Goal: Task Accomplishment & Management: Manage account settings

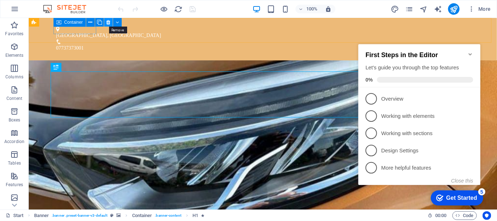
click at [109, 21] on icon at bounding box center [108, 23] width 4 height 8
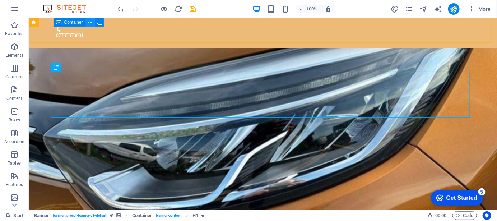
click at [91, 21] on icon at bounding box center [90, 23] width 4 height 8
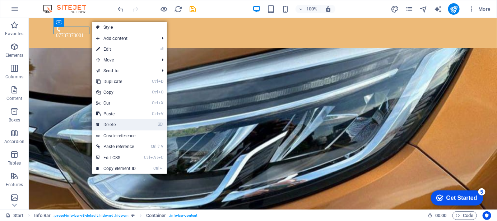
click at [118, 127] on link "⌦ Delete" at bounding box center [116, 124] width 48 height 11
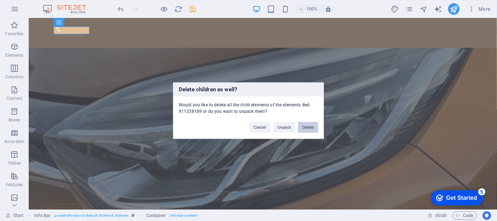
click at [310, 128] on button "Delete" at bounding box center [308, 127] width 20 height 11
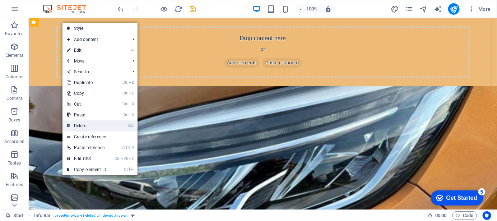
click at [89, 125] on link "⌦ Delete" at bounding box center [86, 125] width 48 height 11
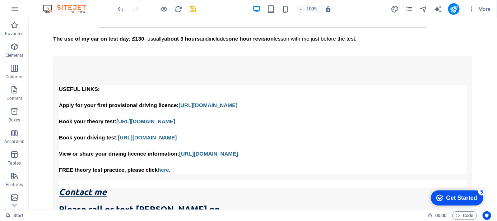
scroll to position [852, 0]
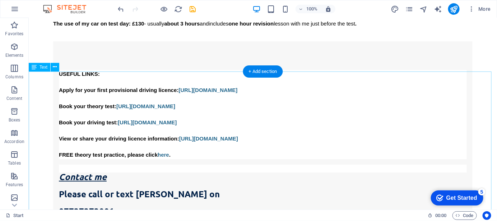
click at [57, 67] on button at bounding box center [55, 67] width 9 height 9
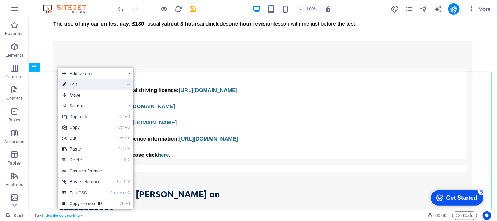
click at [74, 81] on link "⏎ Edit" at bounding box center [82, 84] width 48 height 11
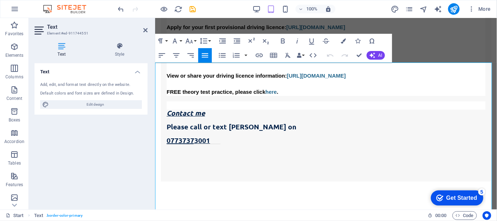
scroll to position [824, 0]
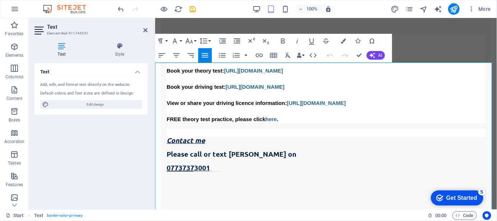
click at [40, 31] on icon at bounding box center [39, 30] width 11 height 11
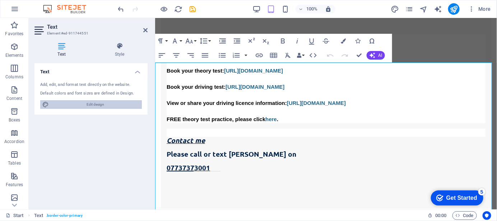
click at [101, 107] on span "Edit design" at bounding box center [95, 104] width 89 height 9
select select "700"
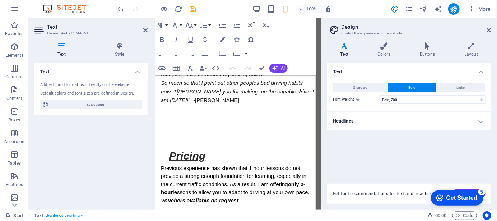
scroll to position [1354, 0]
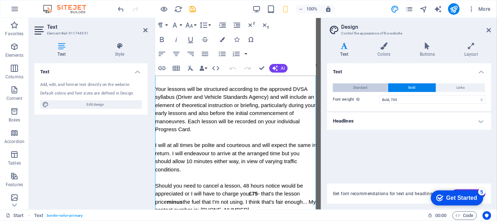
click at [369, 90] on button "Standard" at bounding box center [360, 87] width 55 height 9
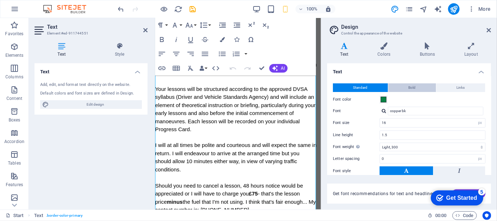
click at [409, 89] on span "Bold" at bounding box center [412, 87] width 7 height 9
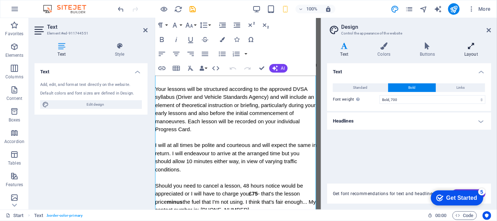
click at [470, 48] on icon at bounding box center [471, 45] width 40 height 7
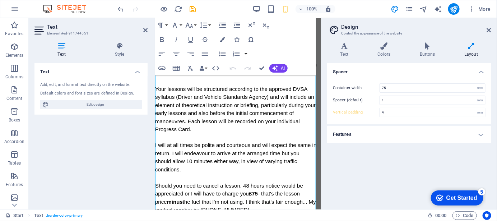
click at [475, 133] on h4 "Features" at bounding box center [409, 134] width 164 height 17
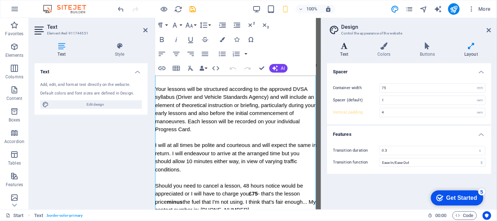
click at [345, 47] on icon at bounding box center [344, 45] width 34 height 7
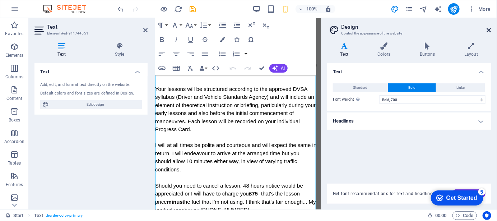
click at [489, 32] on icon at bounding box center [489, 30] width 4 height 6
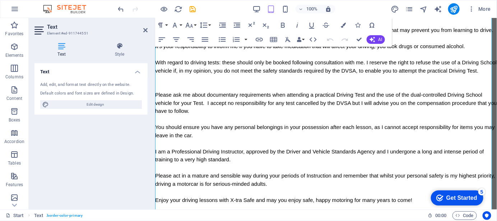
scroll to position [953, 0]
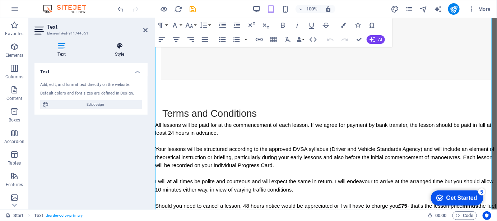
click at [124, 47] on icon at bounding box center [120, 45] width 56 height 7
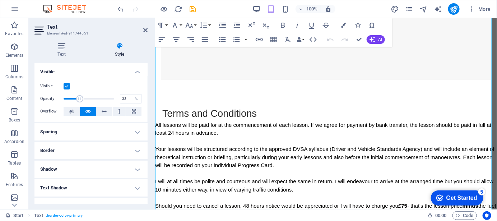
drag, startPoint x: 113, startPoint y: 98, endPoint x: 80, endPoint y: 99, distance: 33.1
click at [80, 99] on span at bounding box center [79, 98] width 7 height 7
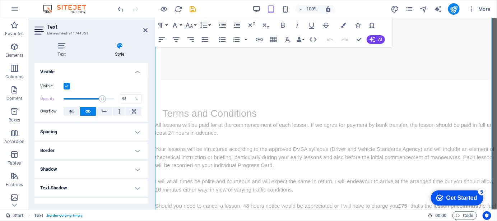
type input "100"
drag, startPoint x: 80, startPoint y: 99, endPoint x: 130, endPoint y: 99, distance: 49.9
click at [130, 99] on div "Opacity 100 %" at bounding box center [91, 98] width 102 height 11
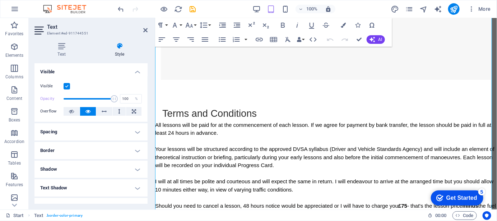
click at [138, 129] on h4 "Spacing" at bounding box center [90, 131] width 113 height 17
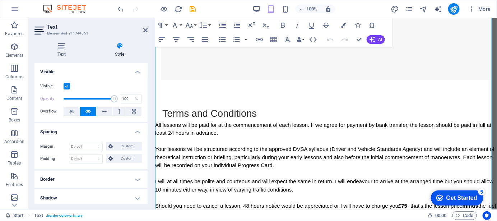
click at [138, 129] on h4 "Spacing" at bounding box center [90, 129] width 113 height 13
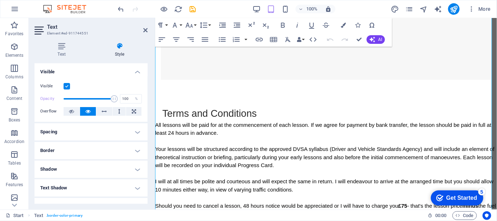
click at [138, 152] on h4 "Border" at bounding box center [90, 150] width 113 height 17
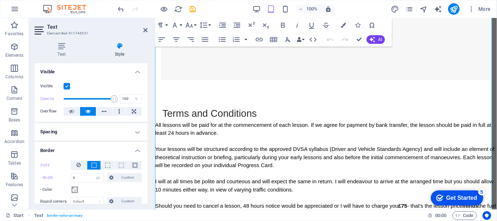
drag, startPoint x: 146, startPoint y: 127, endPoint x: 147, endPoint y: 138, distance: 10.8
click at [147, 138] on div "Layout How this element expands within the layout (Flexbox). Size Default auto …" at bounding box center [90, 133] width 113 height 140
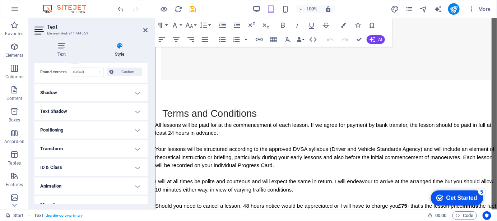
scroll to position [138, 0]
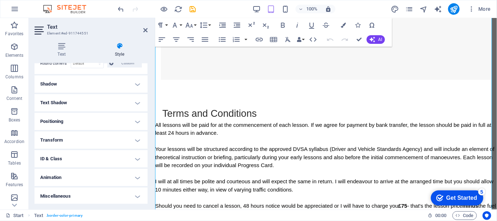
click at [139, 102] on h4 "Text Shadow" at bounding box center [90, 102] width 113 height 17
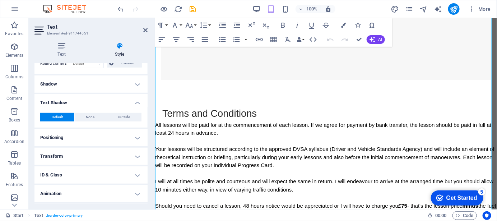
click at [139, 102] on h4 "Text Shadow" at bounding box center [90, 100] width 113 height 13
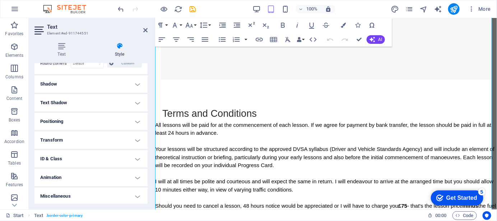
click at [138, 137] on h4 "Transform" at bounding box center [90, 139] width 113 height 17
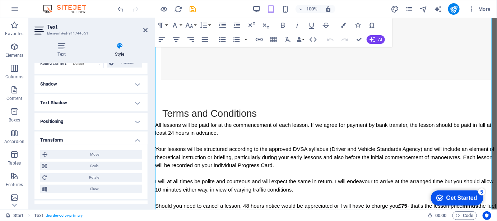
click at [138, 137] on h4 "Transform" at bounding box center [90, 137] width 113 height 13
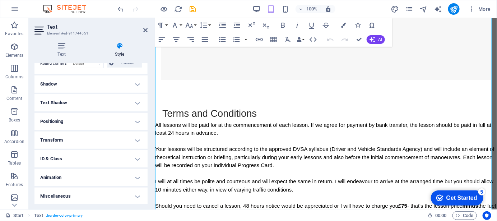
click at [138, 161] on h4 "ID & Class" at bounding box center [90, 158] width 113 height 17
click at [138, 161] on h4 "ID & Class" at bounding box center [90, 156] width 113 height 13
click at [132, 197] on h4 "Miscellaneous" at bounding box center [90, 195] width 113 height 17
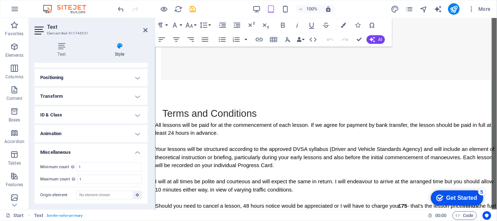
scroll to position [0, 0]
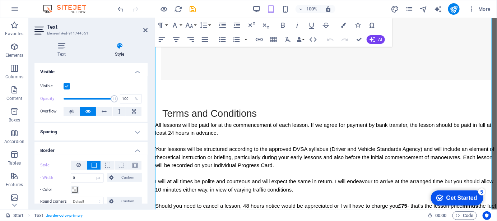
click at [66, 85] on label at bounding box center [67, 86] width 6 height 6
click at [0, 0] on input "Visible" at bounding box center [0, 0] width 0 height 0
click at [67, 87] on label at bounding box center [67, 86] width 6 height 6
click at [0, 0] on input "Visible" at bounding box center [0, 0] width 0 height 0
click at [73, 111] on icon at bounding box center [71, 111] width 5 height 9
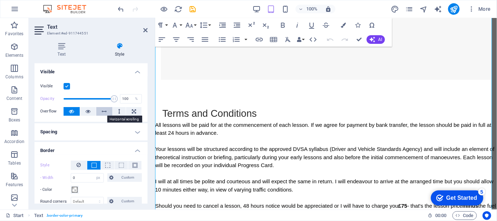
click at [103, 112] on icon at bounding box center [104, 111] width 5 height 9
click at [118, 112] on icon at bounding box center [119, 111] width 2 height 9
click at [92, 111] on button at bounding box center [88, 111] width 16 height 9
click at [136, 110] on button at bounding box center [133, 111] width 15 height 9
click at [88, 110] on icon at bounding box center [87, 111] width 5 height 9
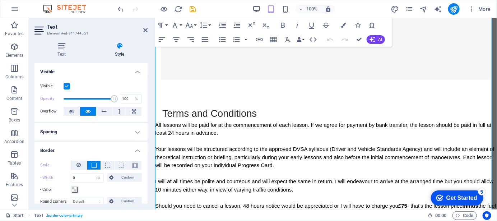
click at [115, 134] on h4 "Spacing" at bounding box center [90, 131] width 113 height 17
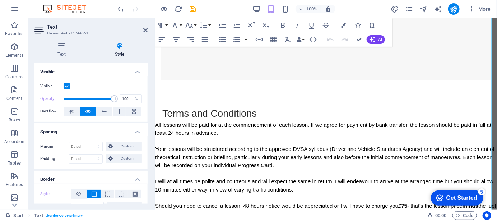
drag, startPoint x: 145, startPoint y: 111, endPoint x: 146, endPoint y: 130, distance: 19.1
click at [146, 130] on div "Layout How this element expands within the layout (Flexbox). Size Default auto …" at bounding box center [90, 133] width 113 height 140
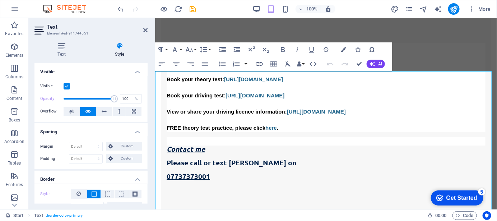
scroll to position [817, 0]
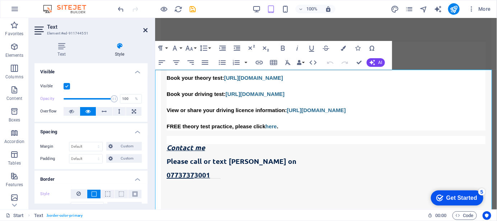
click at [144, 28] on icon at bounding box center [145, 30] width 4 height 6
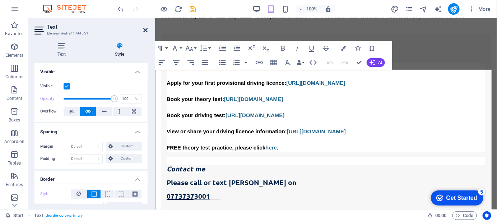
scroll to position [845, 0]
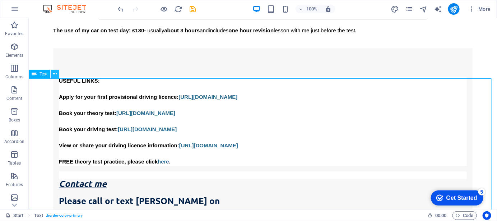
click at [56, 74] on icon at bounding box center [55, 74] width 4 height 8
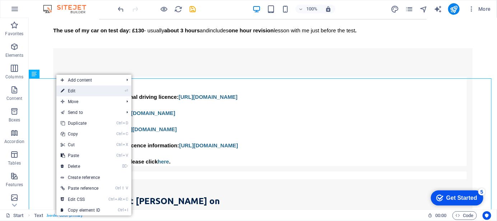
click at [99, 91] on link "⏎ Edit" at bounding box center [80, 90] width 48 height 11
select select "px"
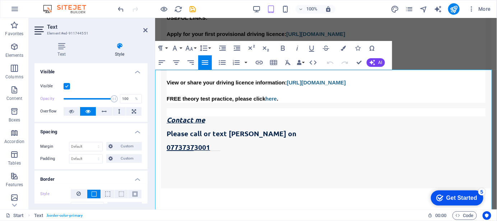
scroll to position [817, 0]
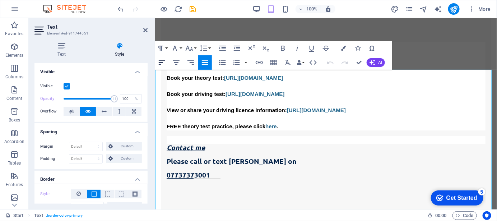
click at [162, 63] on icon "button" at bounding box center [162, 62] width 9 height 9
click at [178, 61] on icon "button" at bounding box center [176, 62] width 9 height 9
click at [162, 63] on icon "button" at bounding box center [162, 62] width 9 height 9
click at [192, 64] on icon "button" at bounding box center [190, 62] width 6 height 4
click at [163, 64] on icon "button" at bounding box center [162, 62] width 9 height 9
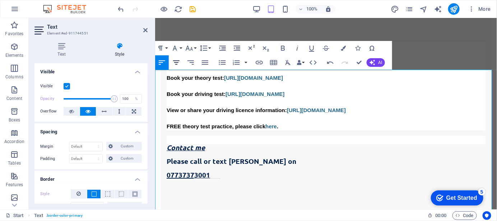
click at [176, 64] on icon "button" at bounding box center [176, 62] width 9 height 9
click at [166, 64] on button "Align Left" at bounding box center [162, 62] width 14 height 14
click at [205, 65] on icon "button" at bounding box center [205, 62] width 9 height 9
click at [175, 65] on icon "button" at bounding box center [176, 62] width 9 height 9
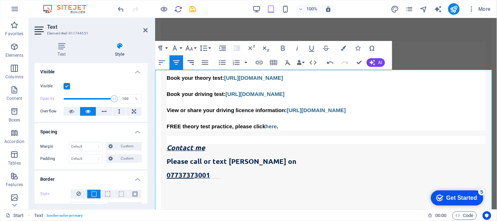
click at [190, 62] on icon "button" at bounding box center [190, 62] width 9 height 9
click at [206, 61] on icon "button" at bounding box center [205, 62] width 9 height 9
click at [163, 63] on icon "button" at bounding box center [162, 62] width 9 height 9
click at [205, 63] on icon "button" at bounding box center [205, 62] width 9 height 9
click at [162, 64] on icon "button" at bounding box center [162, 62] width 9 height 9
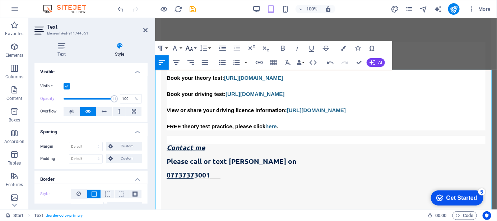
click at [195, 47] on button "Font Size" at bounding box center [191, 48] width 14 height 14
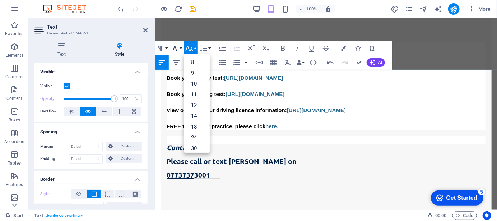
click at [180, 47] on button "Font Family" at bounding box center [176, 48] width 14 height 14
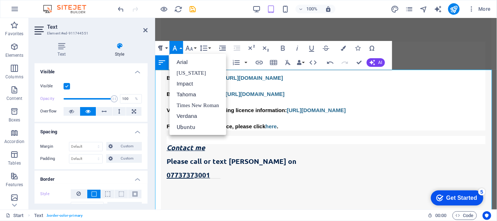
click at [162, 47] on icon "button" at bounding box center [160, 48] width 4 height 5
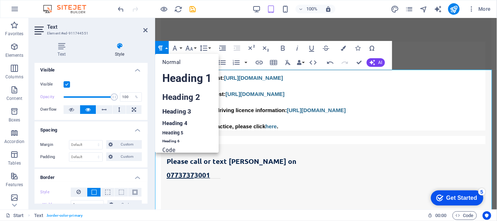
scroll to position [0, 0]
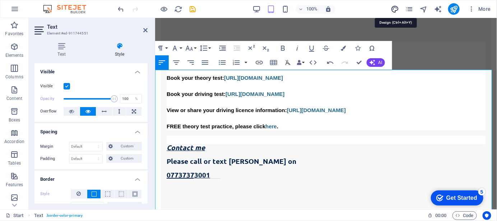
click at [396, 7] on icon "design" at bounding box center [395, 9] width 8 height 8
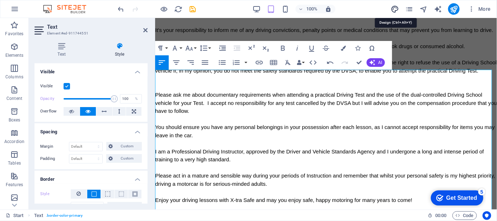
select select "700"
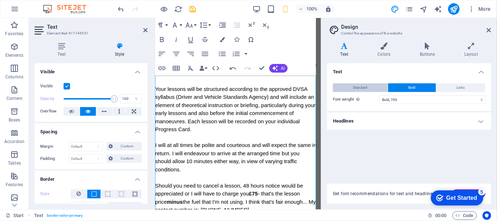
click at [364, 88] on span "Standard" at bounding box center [360, 87] width 14 height 9
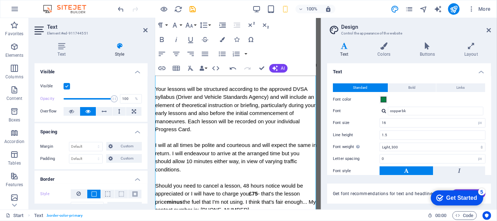
click at [402, 169] on button at bounding box center [405, 170] width 53 height 9
click at [413, 89] on span "Bold" at bounding box center [412, 87] width 7 height 9
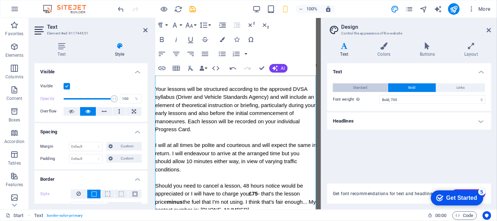
click at [373, 88] on button "Standard" at bounding box center [360, 87] width 55 height 9
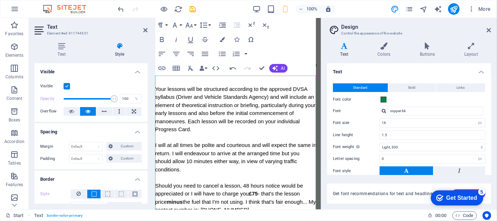
click at [400, 169] on button at bounding box center [405, 170] width 53 height 9
click at [490, 29] on icon at bounding box center [489, 30] width 4 height 6
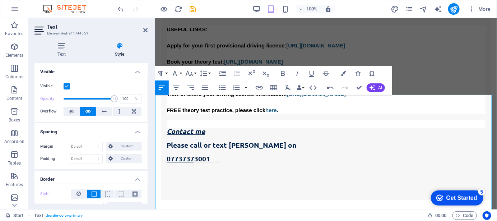
scroll to position [773, 0]
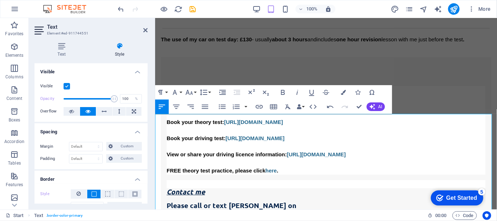
drag, startPoint x: 422, startPoint y: 199, endPoint x: 157, endPoint y: 130, distance: 274.0
drag, startPoint x: 174, startPoint y: 134, endPoint x: 259, endPoint y: 146, distance: 85.2
click at [345, 91] on icon "button" at bounding box center [343, 92] width 5 height 5
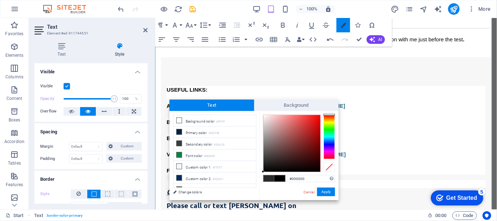
scroll to position [882, 0]
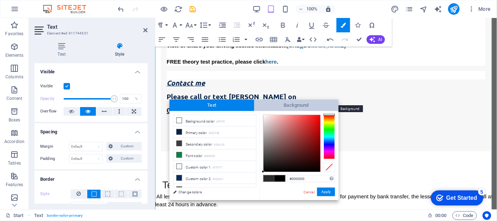
click at [292, 102] on span "Background" at bounding box center [296, 104] width 85 height 11
type input "#ffffff"
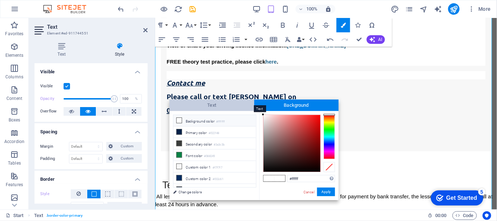
click at [211, 106] on span "Text" at bounding box center [211, 104] width 85 height 11
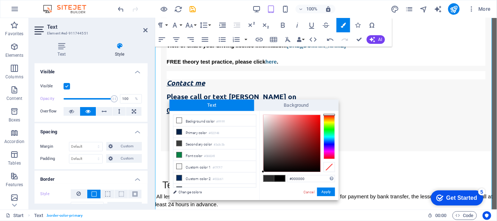
click at [308, 195] on div "Cancel Apply" at bounding box center [319, 191] width 32 height 9
click at [308, 192] on link "Cancel" at bounding box center [309, 191] width 13 height 5
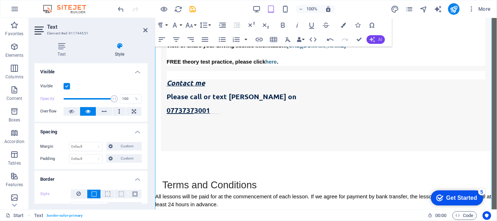
click at [376, 38] on button "AI" at bounding box center [376, 39] width 18 height 9
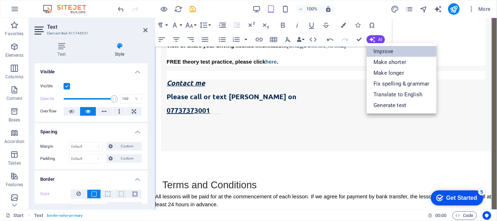
click at [387, 52] on link "Improve" at bounding box center [402, 51] width 70 height 11
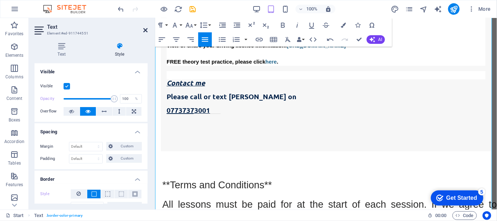
click at [144, 31] on icon at bounding box center [145, 30] width 4 height 6
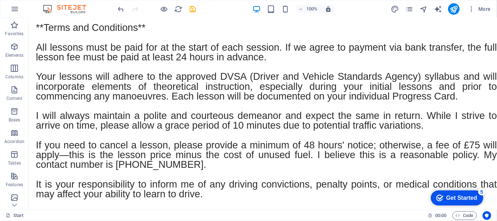
scroll to position [1127, 0]
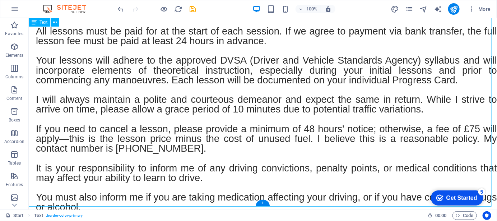
drag, startPoint x: 115, startPoint y: 201, endPoint x: 85, endPoint y: 119, distance: 86.9
click at [85, 119] on div "**Terms and Conditions** All lessons must be paid for at the start of each sess…" at bounding box center [262, 211] width 468 height 410
click at [103, 200] on div "**Terms and Conditions** All lessons must be paid for at the start of each sess…" at bounding box center [262, 211] width 468 height 410
drag, startPoint x: 99, startPoint y: 202, endPoint x: 75, endPoint y: 181, distance: 32.1
click at [75, 181] on div "**Terms and Conditions** All lessons must be paid for at the start of each sess…" at bounding box center [262, 211] width 468 height 410
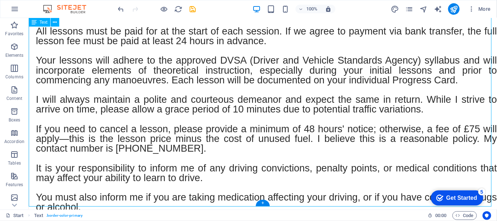
click at [108, 92] on div "**Terms and Conditions** All lessons must be paid for at the start of each sess…" at bounding box center [262, 211] width 468 height 410
drag, startPoint x: 108, startPoint y: 92, endPoint x: 121, endPoint y: 95, distance: 13.7
click at [121, 95] on div "**Terms and Conditions** All lessons must be paid for at the start of each sess…" at bounding box center [262, 211] width 468 height 410
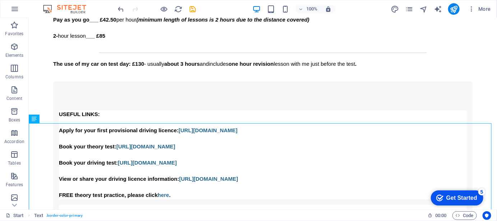
scroll to position [779, 0]
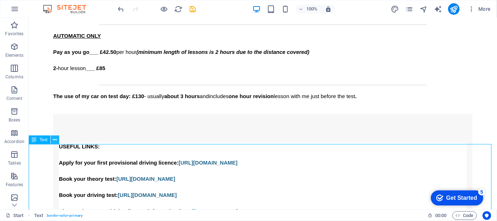
click at [55, 143] on icon at bounding box center [55, 140] width 4 height 8
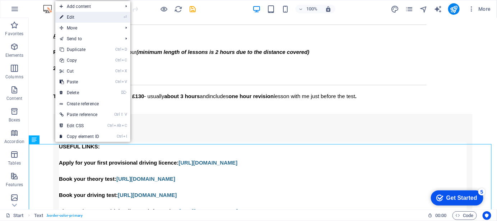
click at [79, 19] on link "⏎ Edit" at bounding box center [79, 17] width 48 height 11
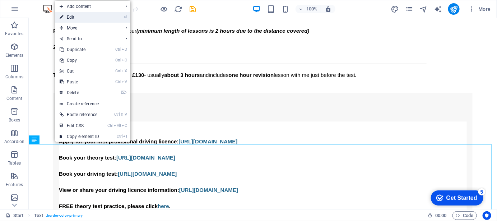
select select "px"
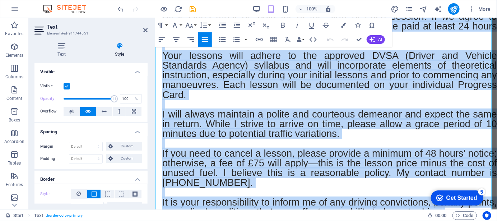
scroll to position [1169, 0]
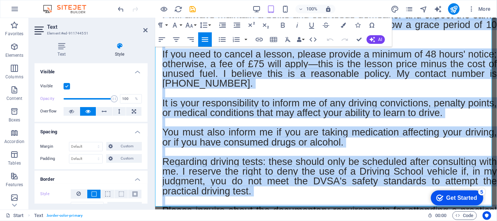
drag, startPoint x: 160, startPoint y: 140, endPoint x: 408, endPoint y: 202, distance: 255.4
click at [408, 202] on div "**Terms and Conditions** All lessons must be paid for at the start of each sess…" at bounding box center [326, 132] width 342 height 479
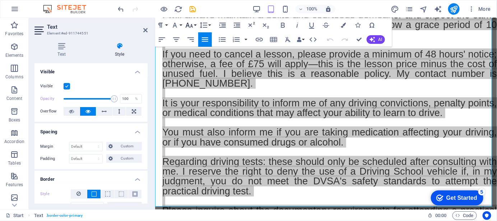
click at [194, 25] on button "Font Size" at bounding box center [191, 25] width 14 height 14
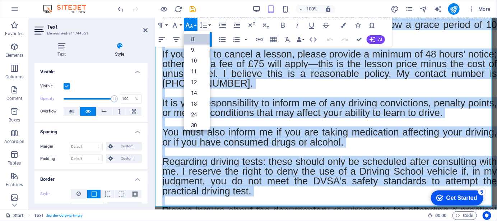
click at [194, 38] on link "8" at bounding box center [197, 39] width 26 height 11
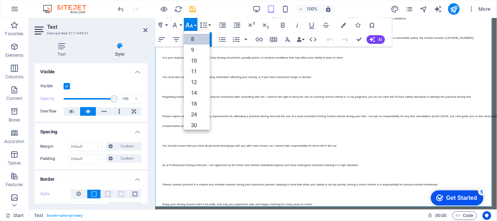
scroll to position [944, 0]
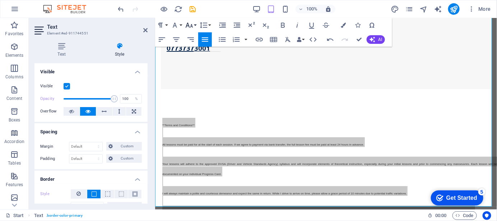
click at [194, 27] on button "Font Size" at bounding box center [191, 25] width 14 height 14
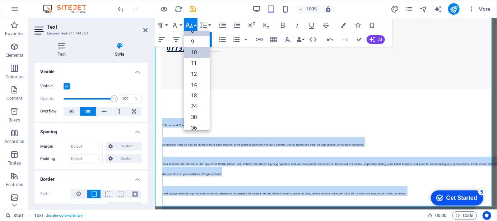
click at [194, 51] on link "10" at bounding box center [197, 52] width 26 height 11
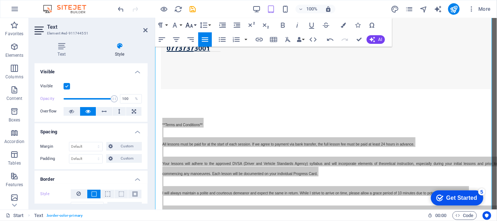
click at [194, 25] on button "Font Size" at bounding box center [191, 25] width 14 height 14
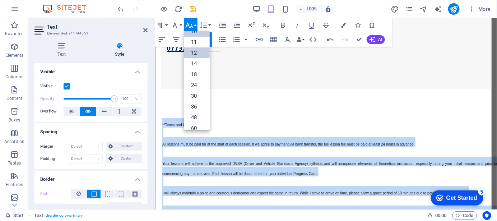
click at [194, 52] on link "12" at bounding box center [197, 52] width 26 height 11
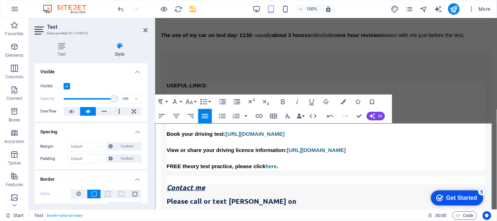
scroll to position [779, 0]
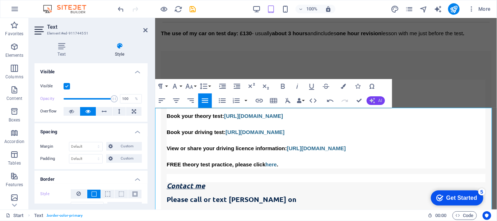
click at [378, 100] on span "AI" at bounding box center [380, 100] width 4 height 4
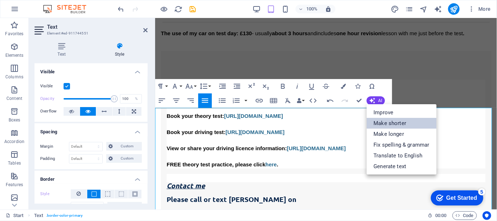
click at [409, 120] on link "Make shorter" at bounding box center [402, 123] width 70 height 11
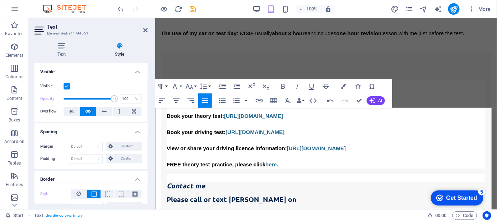
click at [144, 26] on h2 "Text" at bounding box center [97, 27] width 101 height 6
click at [145, 29] on icon at bounding box center [145, 30] width 4 height 6
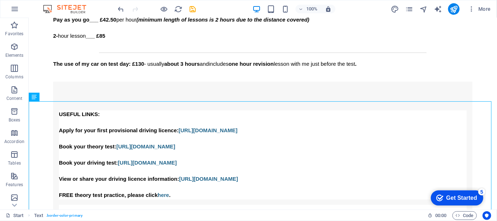
scroll to position [803, 0]
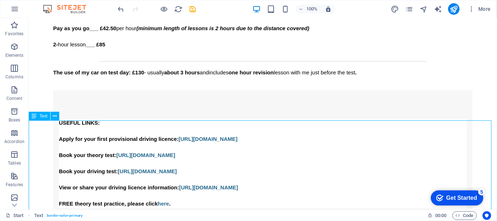
click at [36, 115] on icon at bounding box center [34, 116] width 5 height 9
drag, startPoint x: 36, startPoint y: 118, endPoint x: 36, endPoint y: 113, distance: 4.7
click at [36, 113] on icon at bounding box center [34, 116] width 5 height 9
click at [55, 117] on icon at bounding box center [55, 116] width 4 height 8
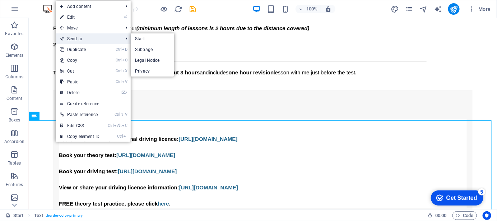
click at [89, 38] on link "Send to" at bounding box center [88, 38] width 64 height 11
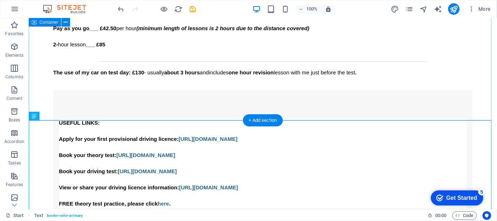
click at [101, 104] on div "Pricing Previous experience has shown that 1 hour lessons do not provide a stro…" at bounding box center [262, 125] width 468 height 409
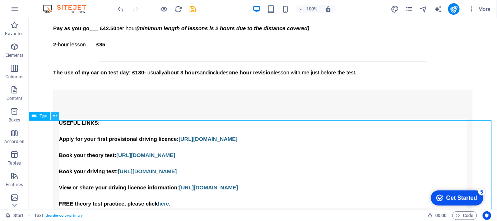
click at [56, 115] on icon at bounding box center [55, 116] width 4 height 8
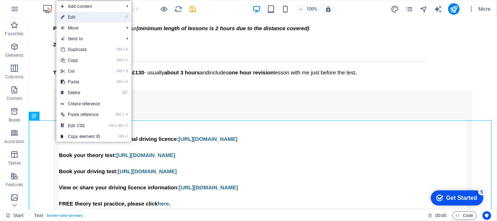
click at [85, 19] on link "⏎ Edit" at bounding box center [80, 17] width 48 height 11
select select "px"
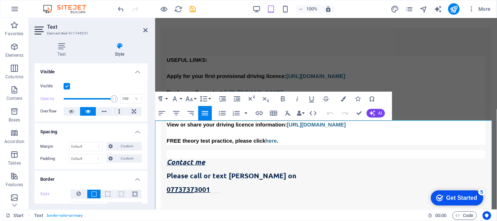
scroll to position [767, 0]
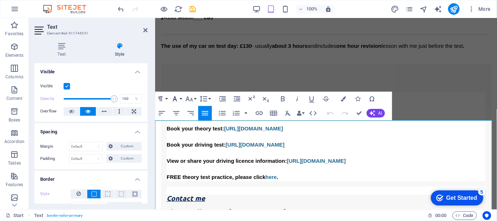
click at [180, 99] on button "Font Family" at bounding box center [176, 99] width 14 height 14
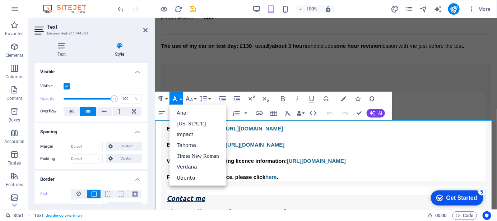
click at [180, 99] on button "Font Family" at bounding box center [176, 99] width 14 height 14
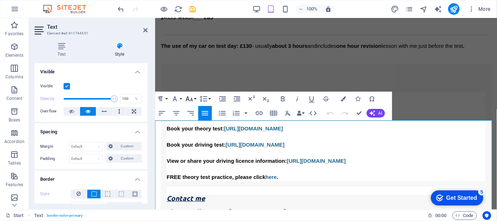
click at [193, 98] on icon "button" at bounding box center [189, 98] width 9 height 9
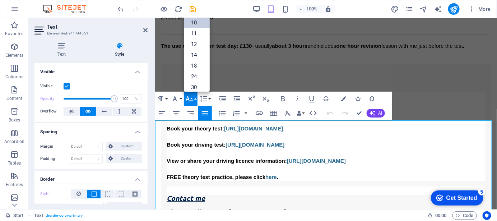
click at [196, 21] on link "10" at bounding box center [197, 22] width 26 height 11
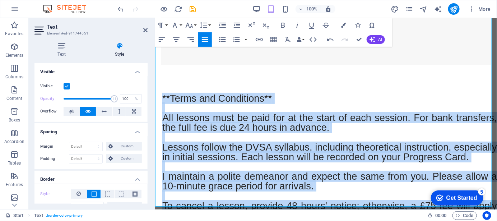
scroll to position [1012, 0]
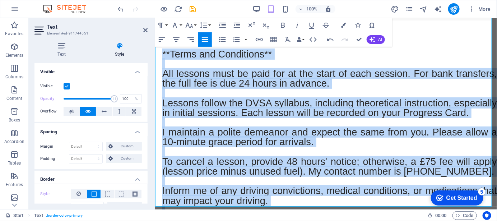
drag, startPoint x: 161, startPoint y: 124, endPoint x: 353, endPoint y: 218, distance: 214.0
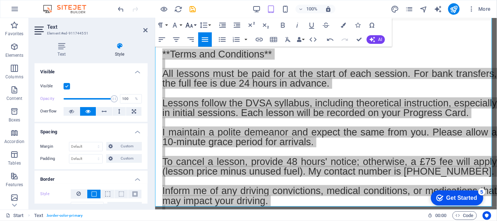
click at [195, 24] on button "Font Size" at bounding box center [191, 25] width 14 height 14
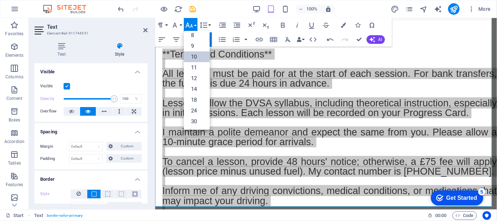
scroll to position [0, 0]
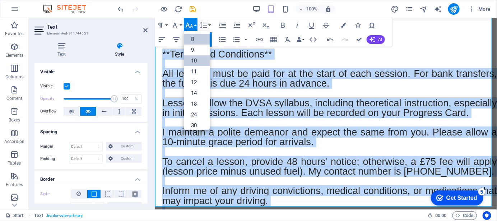
click at [196, 38] on link "8" at bounding box center [197, 39] width 26 height 11
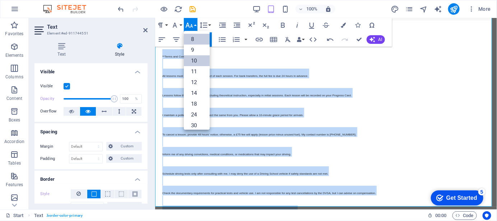
scroll to position [885, 0]
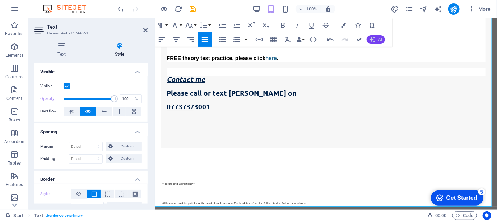
click at [378, 40] on span "AI" at bounding box center [380, 39] width 4 height 4
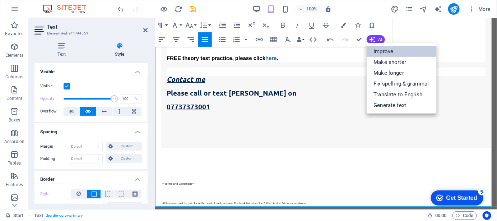
click at [410, 53] on link "Improve" at bounding box center [402, 51] width 70 height 11
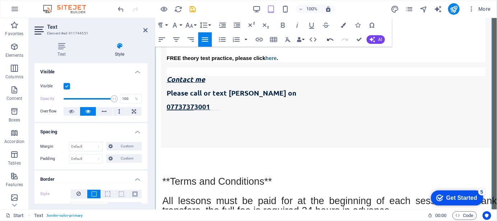
click at [331, 38] on icon "button" at bounding box center [330, 39] width 9 height 9
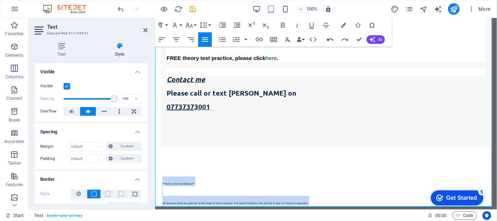
click at [330, 40] on icon "button" at bounding box center [330, 39] width 9 height 9
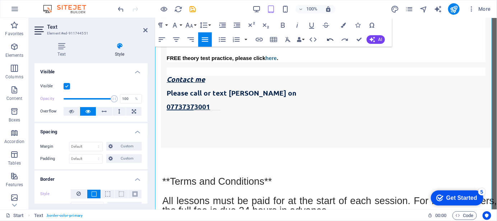
click at [330, 40] on icon "button" at bounding box center [330, 39] width 9 height 9
click at [329, 40] on icon "button" at bounding box center [330, 39] width 6 height 3
click at [325, 39] on button "Undo" at bounding box center [330, 39] width 14 height 14
click at [331, 39] on icon "button" at bounding box center [330, 39] width 9 height 9
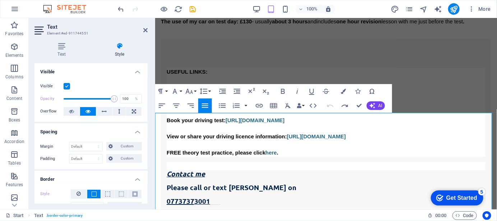
scroll to position [765, 0]
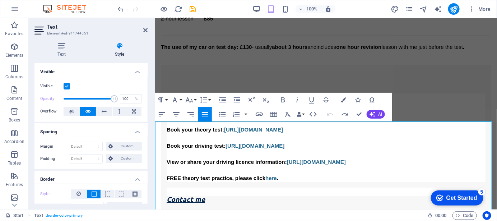
drag, startPoint x: 300, startPoint y: 202, endPoint x: 161, endPoint y: 143, distance: 150.9
click at [143, 29] on icon at bounding box center [145, 30] width 4 height 6
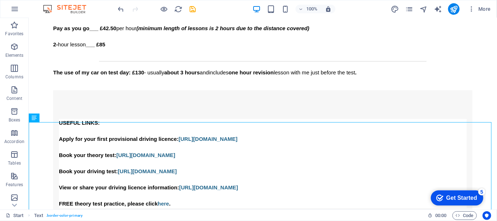
scroll to position [801, 0]
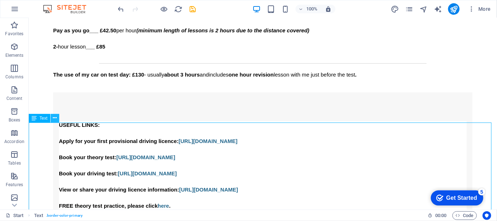
click at [55, 118] on icon at bounding box center [55, 118] width 4 height 8
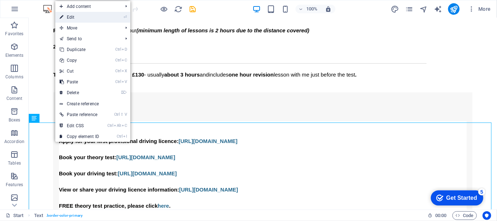
click at [95, 14] on link "⏎ Edit" at bounding box center [79, 17] width 48 height 11
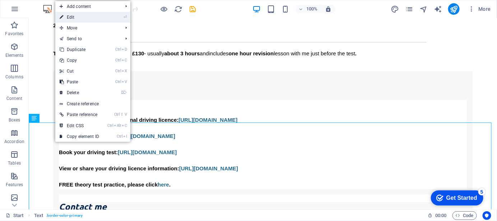
select select "px"
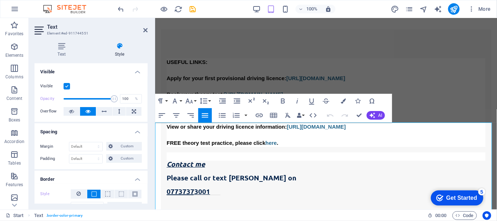
scroll to position [764, 0]
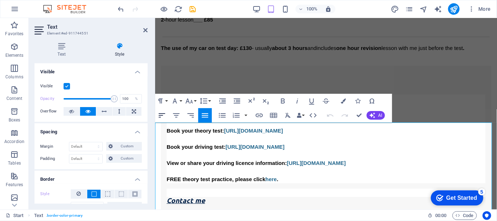
click at [162, 114] on icon "button" at bounding box center [162, 115] width 9 height 9
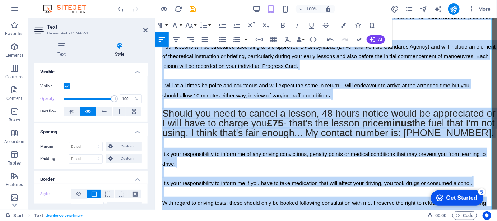
scroll to position [1081, 0]
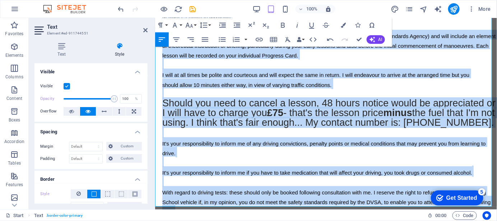
drag, startPoint x: 162, startPoint y: 146, endPoint x: 161, endPoint y: 28, distance: 118.1
click at [431, 197] on h2 "**Terms and Conditions** All lessons will be paid for at the commencement of ea…" at bounding box center [329, 176] width 335 height 391
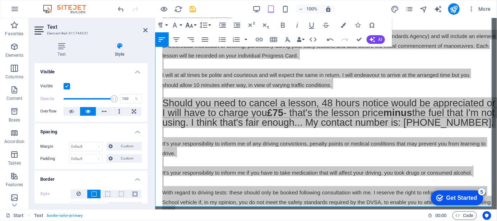
click at [194, 24] on button "Font Size" at bounding box center [191, 25] width 14 height 14
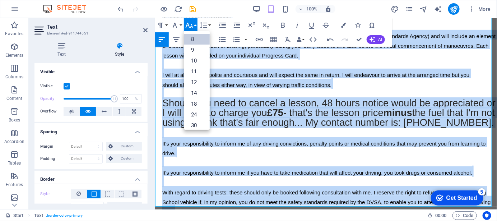
click at [197, 41] on link "8" at bounding box center [197, 39] width 26 height 11
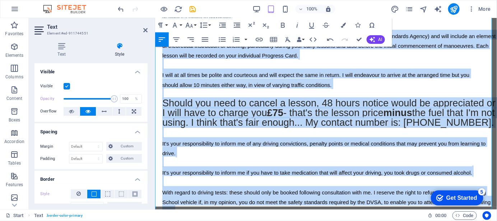
scroll to position [963, 0]
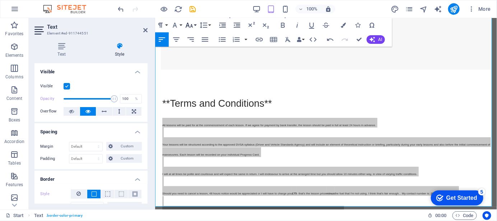
click at [193, 26] on icon "button" at bounding box center [189, 25] width 9 height 9
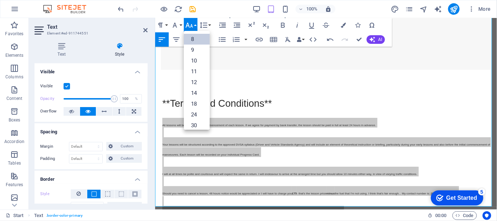
scroll to position [8, 0]
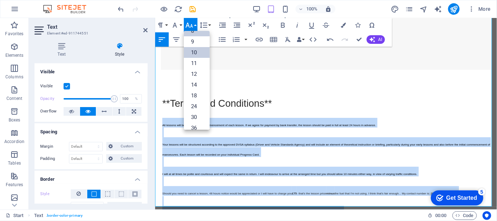
click at [194, 53] on link "10" at bounding box center [197, 52] width 26 height 11
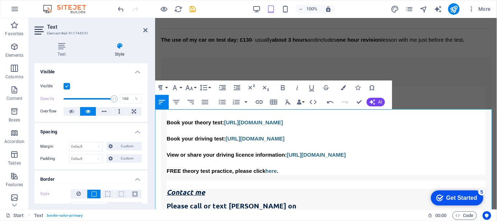
scroll to position [798, 0]
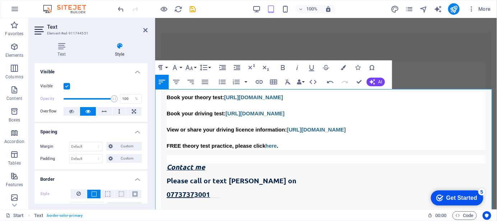
click at [154, 132] on div at bounding box center [153, 113] width 1 height 191
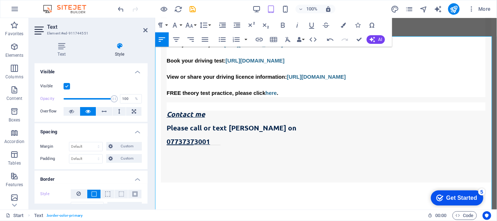
scroll to position [852, 0]
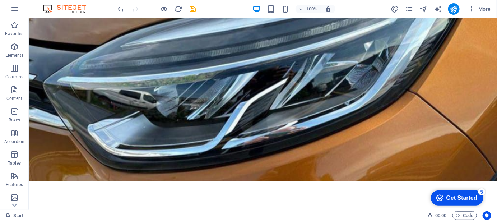
scroll to position [0, 0]
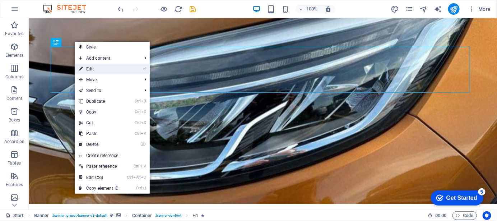
click at [92, 70] on link "⏎ Edit" at bounding box center [99, 69] width 48 height 11
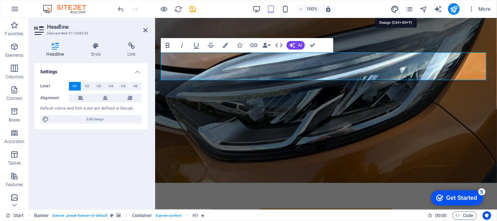
click at [392, 10] on icon "design" at bounding box center [395, 9] width 8 height 8
select select "px"
select select "300"
select select "px"
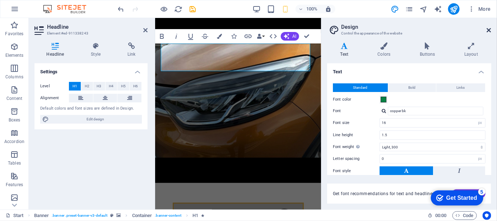
click at [488, 29] on icon at bounding box center [489, 30] width 4 height 6
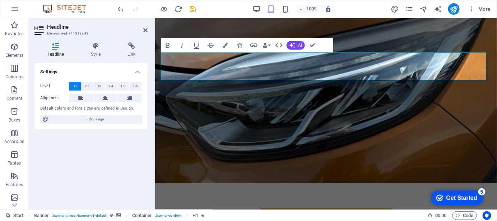
click at [143, 29] on h2 "Headline" at bounding box center [97, 27] width 101 height 6
click at [144, 29] on icon at bounding box center [145, 30] width 4 height 6
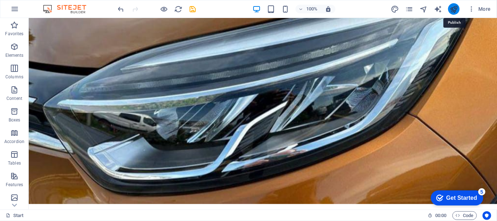
click at [454, 10] on icon "publish" at bounding box center [454, 9] width 8 height 8
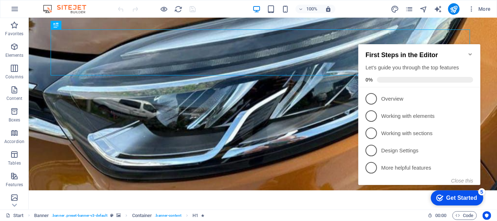
scroll to position [23, 0]
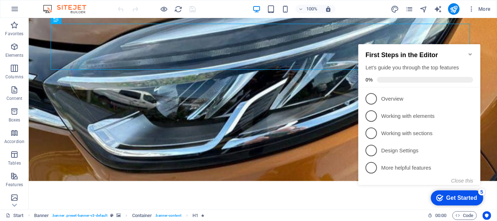
click at [472, 51] on icon "Minimize checklist" at bounding box center [470, 54] width 6 height 6
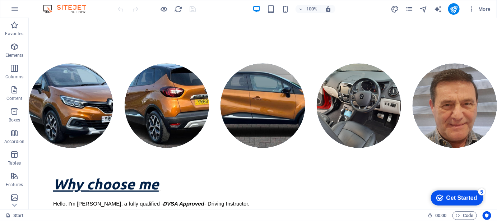
scroll to position [343, 0]
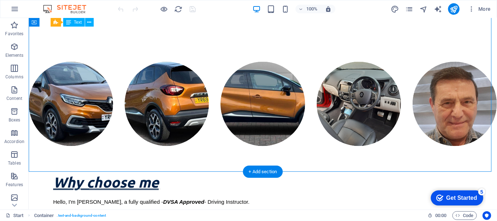
drag, startPoint x: 368, startPoint y: 138, endPoint x: 316, endPoint y: 124, distance: 54.6
drag, startPoint x: 46, startPoint y: 69, endPoint x: 61, endPoint y: 73, distance: 15.7
click at [89, 23] on icon at bounding box center [89, 23] width 4 height 8
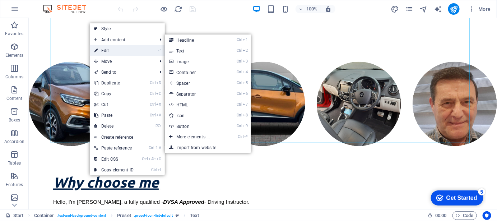
click at [110, 49] on link "⏎ Edit" at bounding box center [114, 50] width 48 height 11
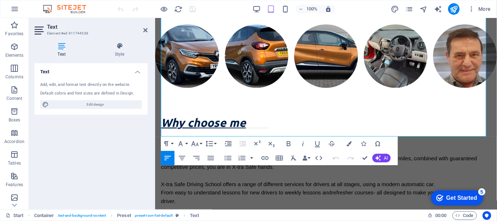
scroll to position [325, 0]
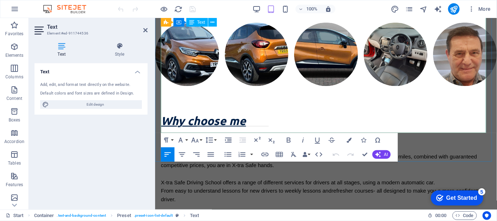
drag, startPoint x: 469, startPoint y: 125, endPoint x: 160, endPoint y: 53, distance: 317.0
click at [348, 141] on icon "button" at bounding box center [348, 140] width 5 height 5
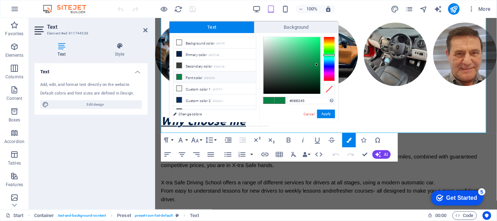
click at [278, 101] on span at bounding box center [279, 100] width 11 height 6
click at [324, 113] on button "Apply" at bounding box center [326, 114] width 18 height 9
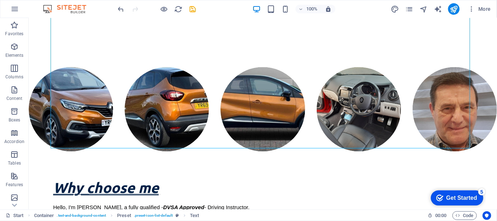
scroll to position [335, 0]
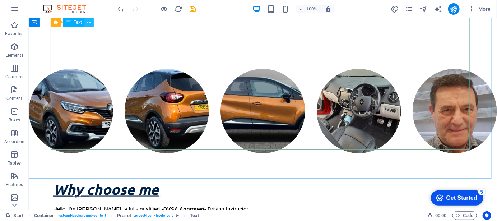
click at [88, 20] on icon at bounding box center [89, 23] width 4 height 8
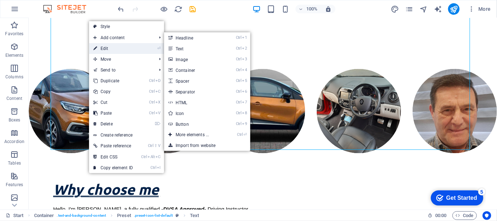
click at [105, 46] on link "⏎ Edit" at bounding box center [113, 48] width 48 height 11
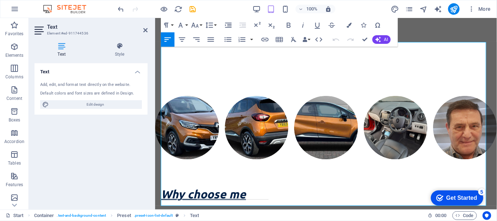
scroll to position [279, 0]
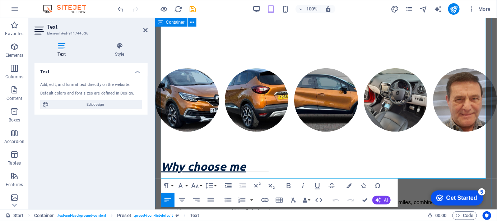
drag, startPoint x: 325, startPoint y: 146, endPoint x: 158, endPoint y: 146, distance: 166.6
click at [349, 186] on icon "button" at bounding box center [348, 185] width 5 height 5
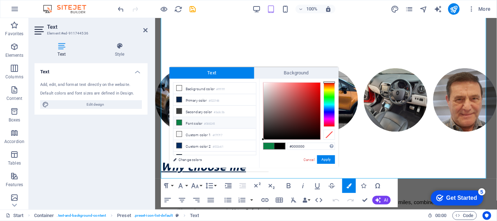
click at [271, 146] on span at bounding box center [269, 146] width 11 height 6
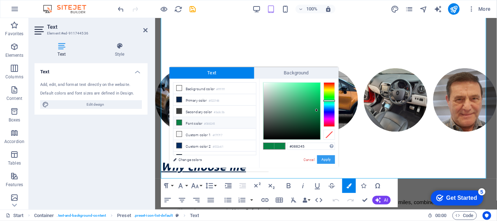
click at [328, 158] on button "Apply" at bounding box center [326, 159] width 18 height 9
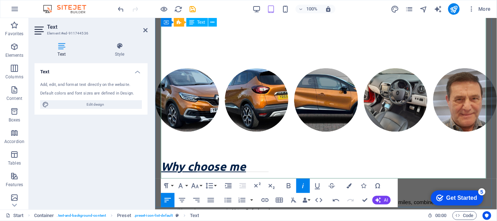
click at [350, 186] on icon "button" at bounding box center [348, 185] width 5 height 5
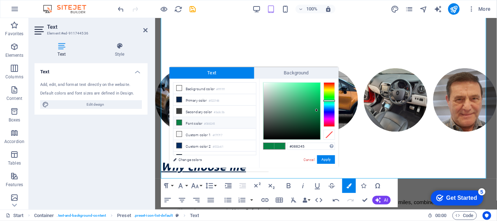
click at [275, 148] on span at bounding box center [279, 146] width 11 height 6
click at [325, 159] on button "Apply" at bounding box center [326, 159] width 18 height 9
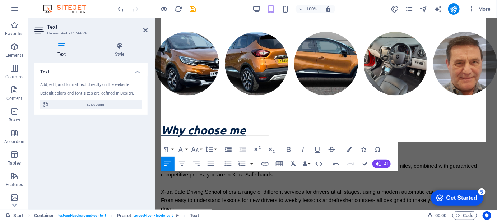
scroll to position [323, 0]
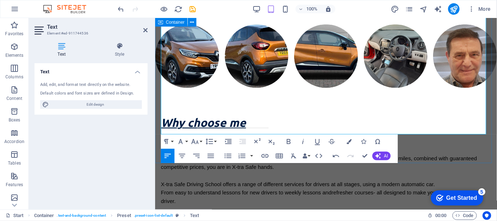
drag, startPoint x: 469, startPoint y: 128, endPoint x: 159, endPoint y: 52, distance: 319.6
click at [159, 88] on div "Why choose me Hello, I'm Dan, a fully qualified - DVSA Approved - Driving Instr…" at bounding box center [326, 213] width 342 height 250
click at [351, 141] on button "Colors" at bounding box center [349, 141] width 14 height 14
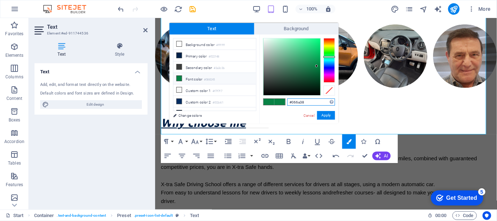
click at [317, 71] on div at bounding box center [292, 66] width 57 height 57
click at [329, 76] on div at bounding box center [328, 60] width 11 height 45
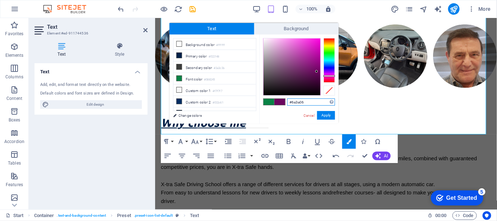
click at [330, 42] on div at bounding box center [328, 60] width 11 height 45
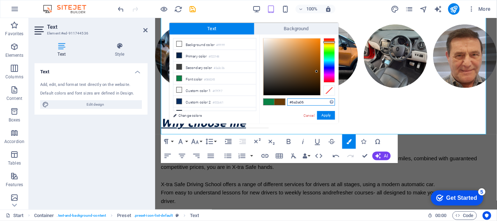
click at [330, 42] on div at bounding box center [328, 42] width 11 height 2
type input "#6a1c06"
click at [330, 40] on div at bounding box center [328, 60] width 11 height 45
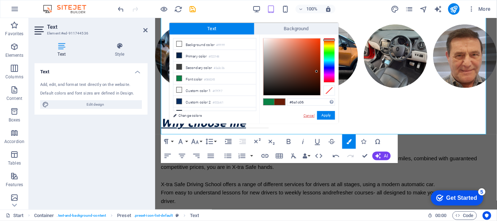
click at [308, 115] on link "Cancel" at bounding box center [309, 115] width 13 height 5
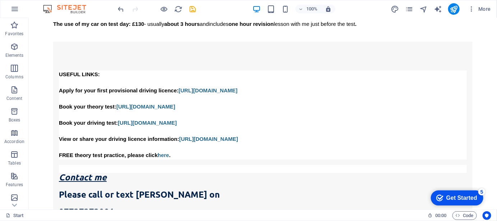
scroll to position [873, 0]
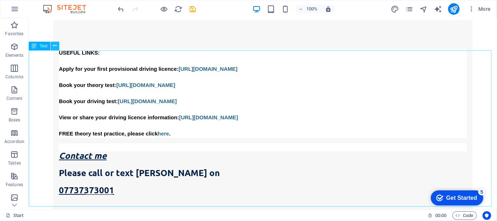
click at [56, 47] on icon at bounding box center [55, 46] width 4 height 8
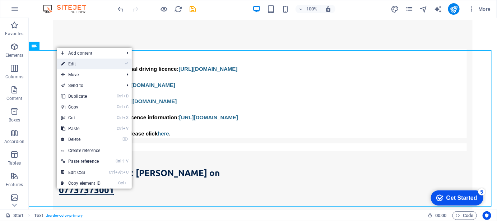
click at [71, 61] on link "⏎ Edit" at bounding box center [81, 64] width 48 height 11
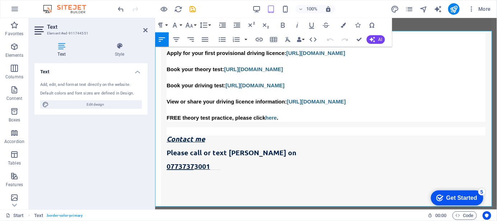
scroll to position [856, 0]
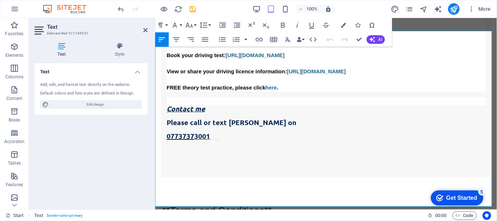
drag, startPoint x: 161, startPoint y: 86, endPoint x: 582, endPoint y: 231, distance: 445.1
click at [344, 27] on icon "button" at bounding box center [343, 25] width 5 height 5
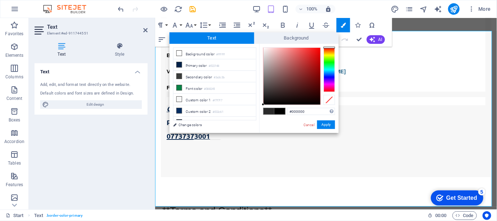
type input "#8e0909"
click at [316, 73] on div at bounding box center [292, 76] width 57 height 57
click at [281, 111] on span at bounding box center [279, 111] width 11 height 6
click at [324, 125] on button "Apply" at bounding box center [326, 124] width 18 height 9
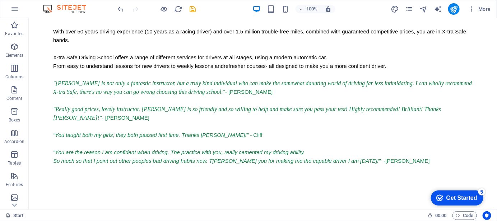
scroll to position [515, 0]
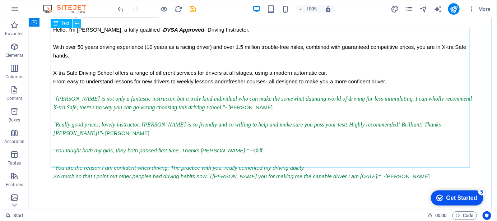
click at [79, 23] on icon at bounding box center [77, 24] width 4 height 8
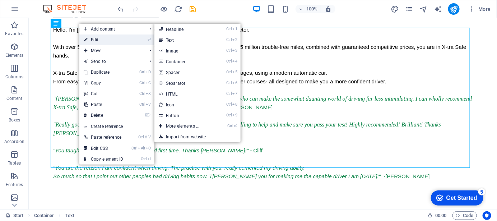
click at [102, 39] on link "⏎ Edit" at bounding box center [103, 39] width 48 height 11
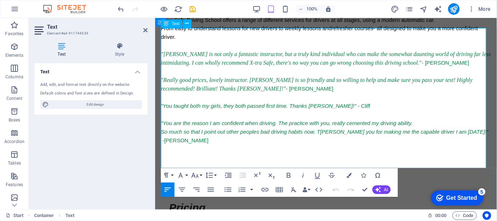
drag, startPoint x: 474, startPoint y: 150, endPoint x: 162, endPoint y: 43, distance: 330.6
click at [350, 176] on icon "button" at bounding box center [348, 175] width 5 height 5
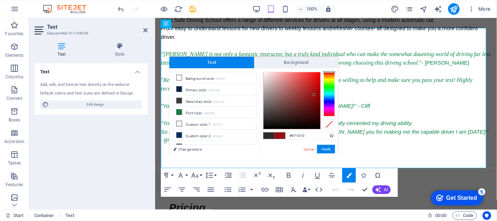
click at [314, 95] on div at bounding box center [292, 100] width 57 height 57
type input "#710707"
click at [316, 103] on div at bounding box center [292, 100] width 57 height 57
click at [282, 135] on span at bounding box center [279, 135] width 11 height 6
click at [329, 148] on button "Apply" at bounding box center [326, 149] width 18 height 9
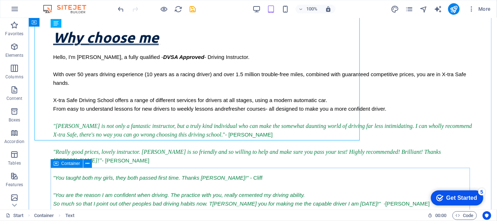
scroll to position [515, 0]
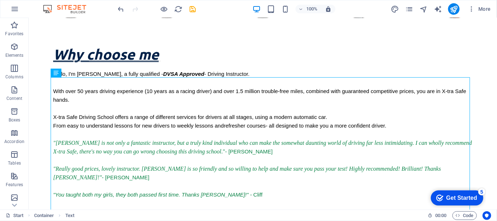
scroll to position [472, 0]
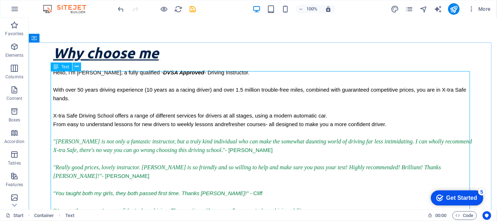
click at [75, 67] on icon at bounding box center [77, 67] width 4 height 8
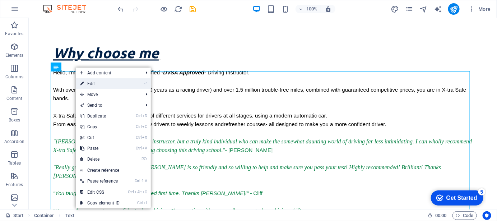
click at [97, 84] on link "⏎ Edit" at bounding box center [100, 83] width 48 height 11
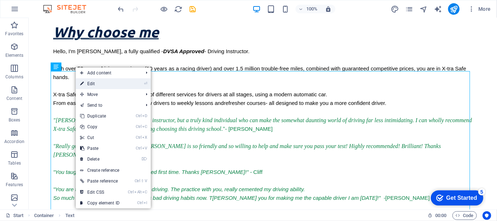
scroll to position [430, 0]
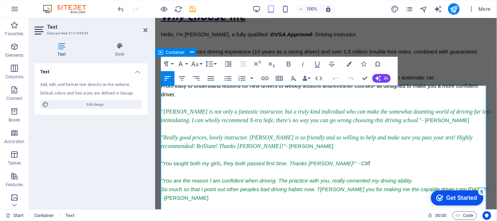
drag, startPoint x: 249, startPoint y: 124, endPoint x: 159, endPoint y: 101, distance: 92.9
click at [350, 64] on icon "button" at bounding box center [348, 63] width 5 height 5
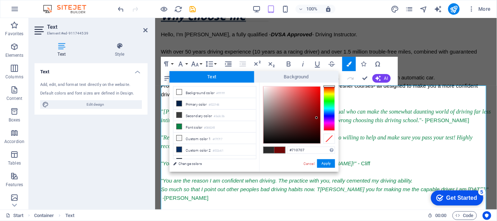
click at [267, 148] on span at bounding box center [269, 150] width 11 height 6
type input "#2a2a2a"
click at [326, 162] on button "Apply" at bounding box center [326, 163] width 18 height 9
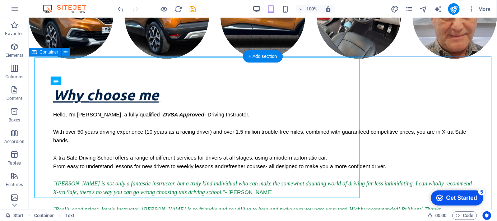
scroll to position [457, 0]
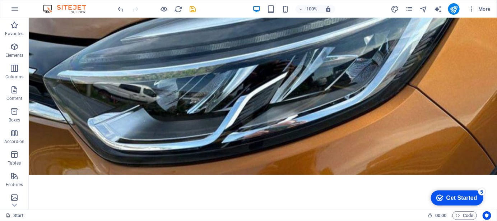
scroll to position [0, 0]
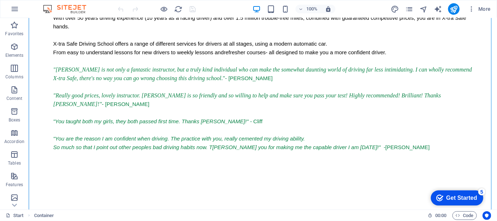
scroll to position [520, 0]
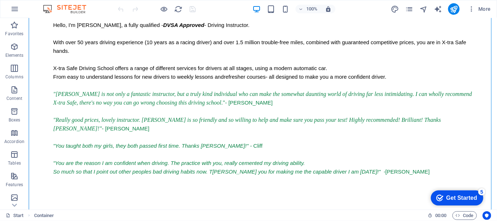
drag, startPoint x: 90, startPoint y: 142, endPoint x: 66, endPoint y: 172, distance: 38.6
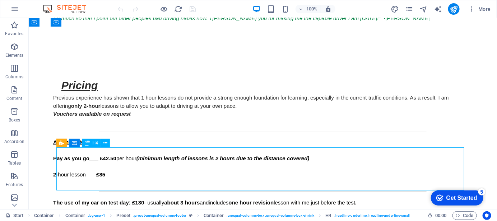
scroll to position [674, 0]
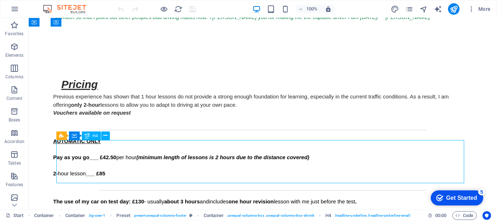
drag, startPoint x: 138, startPoint y: 186, endPoint x: 94, endPoint y: 178, distance: 44.2
click at [94, 178] on div "Contact me Please call or text Dan on 07737373001" at bounding box center [291, 131] width 468 height 191
click at [112, 177] on div "Contact me Please call or text Dan on 07737373001" at bounding box center [291, 131] width 468 height 191
click at [106, 135] on icon at bounding box center [106, 136] width 4 height 8
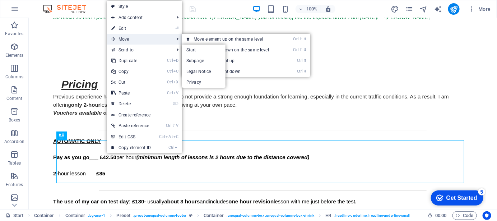
click at [138, 40] on span "Move" at bounding box center [139, 39] width 64 height 11
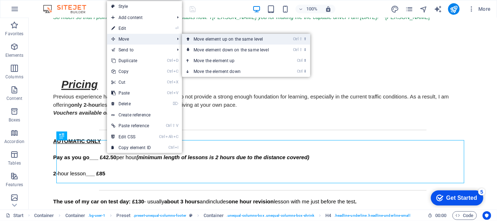
click at [201, 40] on link "Ctrl ⇧ ⬆ Move element up on the same level" at bounding box center [232, 39] width 101 height 11
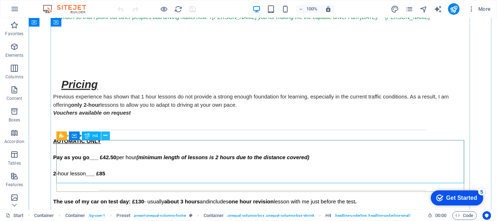
click at [107, 136] on icon at bounding box center [106, 136] width 4 height 8
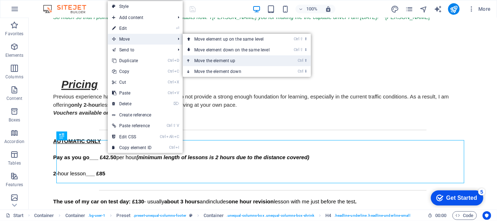
click at [217, 61] on link "Ctrl ⬆ Move the element up" at bounding box center [233, 60] width 101 height 11
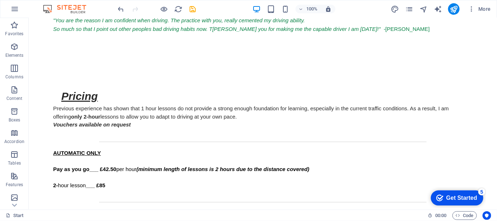
scroll to position [660, 0]
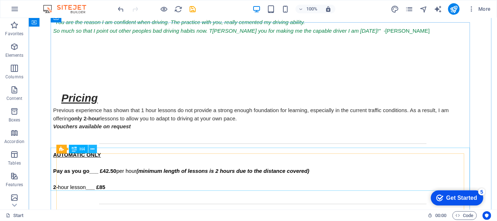
click at [94, 152] on icon at bounding box center [93, 149] width 4 height 8
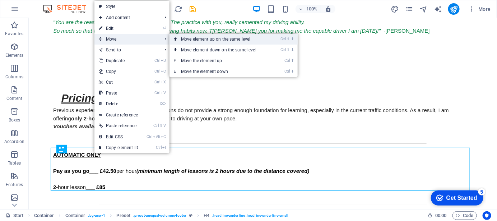
click at [205, 40] on link "Ctrl ⇧ ⬆ Move element up on the same level" at bounding box center [219, 39] width 101 height 11
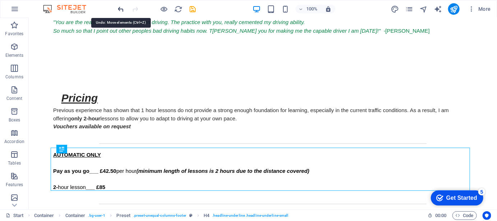
click at [122, 8] on icon "undo" at bounding box center [121, 9] width 8 height 8
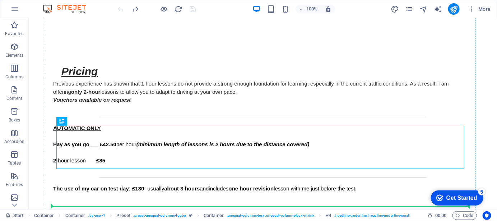
scroll to position [688, 0]
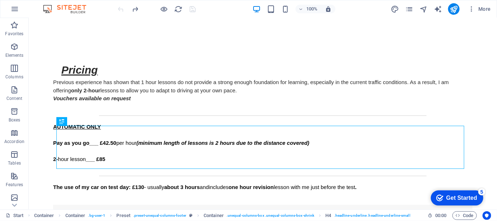
drag, startPoint x: 116, startPoint y: 192, endPoint x: 102, endPoint y: 152, distance: 43.3
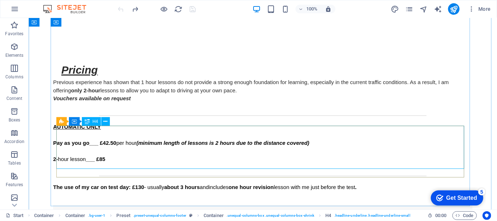
click at [107, 122] on icon at bounding box center [106, 122] width 4 height 8
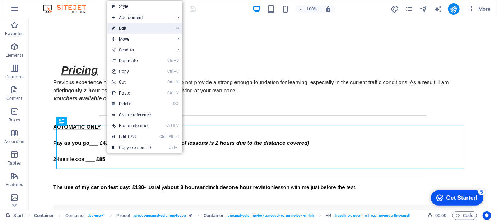
click at [138, 27] on link "⏎ Edit" at bounding box center [131, 28] width 48 height 11
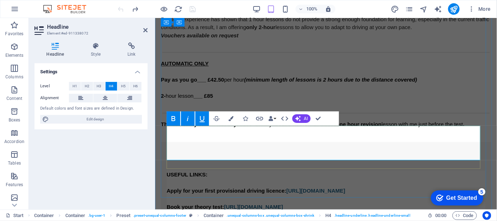
scroll to position [661, 0]
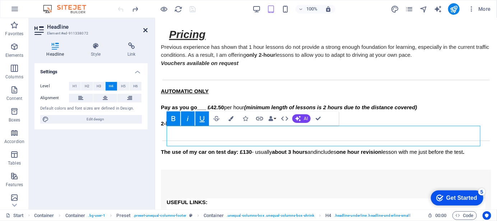
click at [146, 31] on icon at bounding box center [145, 30] width 4 height 6
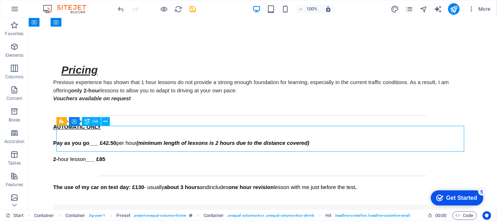
drag, startPoint x: 272, startPoint y: 146, endPoint x: 301, endPoint y: 148, distance: 29.5
click at [105, 120] on icon at bounding box center [106, 122] width 4 height 8
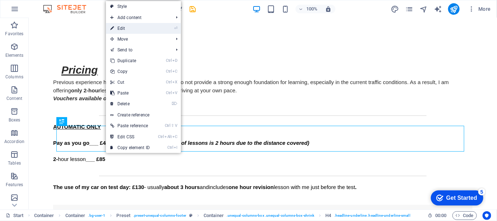
click at [120, 28] on link "⏎ Edit" at bounding box center [130, 28] width 48 height 11
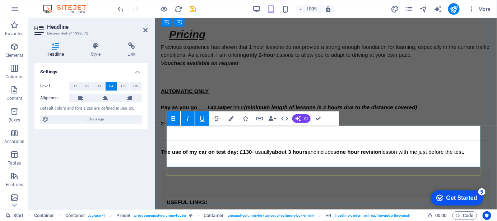
drag, startPoint x: 220, startPoint y: 162, endPoint x: 166, endPoint y: 136, distance: 59.3
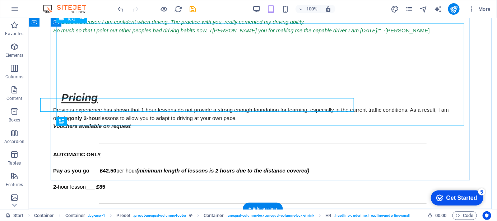
scroll to position [688, 0]
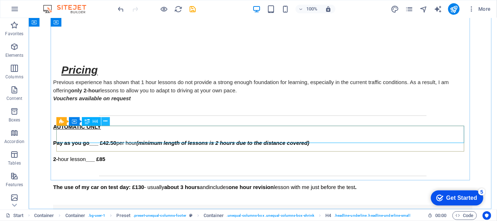
click at [108, 121] on button at bounding box center [105, 121] width 9 height 9
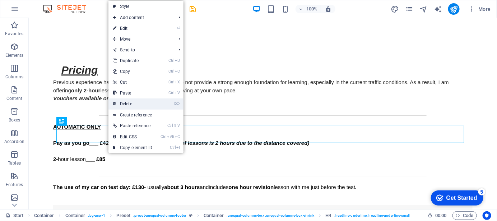
click at [139, 108] on link "⌦ Delete" at bounding box center [132, 103] width 48 height 11
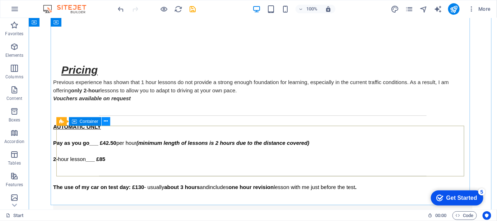
click at [106, 120] on icon at bounding box center [106, 121] width 4 height 8
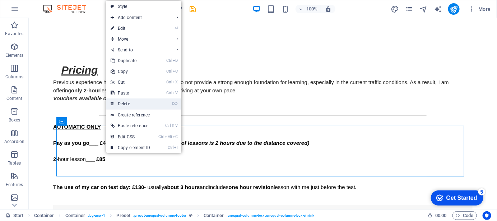
click at [133, 106] on link "⌦ Delete" at bounding box center [130, 103] width 48 height 11
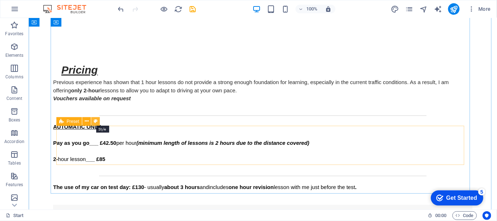
click at [95, 123] on icon at bounding box center [96, 121] width 4 height 8
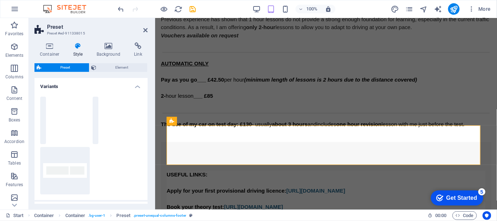
scroll to position [661, 0]
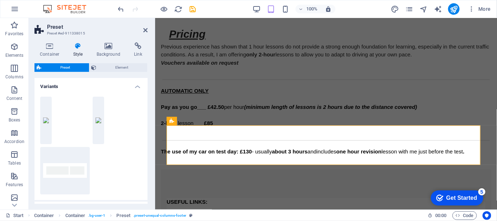
click at [142, 27] on h2 "Preset" at bounding box center [97, 27] width 101 height 6
click at [144, 29] on icon at bounding box center [145, 30] width 4 height 6
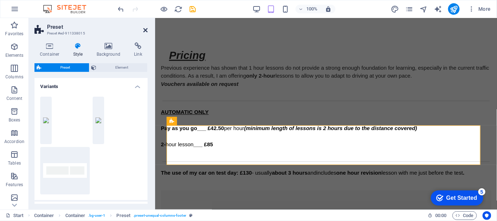
scroll to position [688, 0]
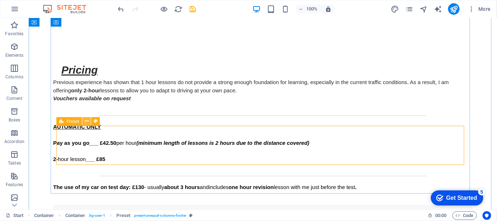
click at [88, 124] on icon at bounding box center [87, 121] width 4 height 8
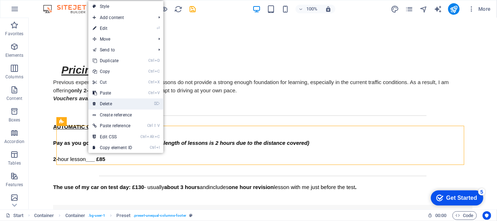
click at [111, 104] on link "⌦ Delete" at bounding box center [112, 103] width 48 height 11
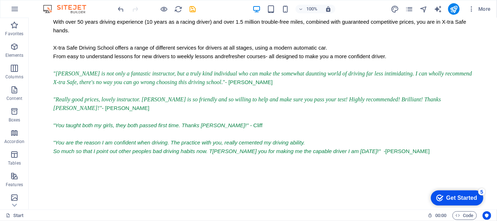
scroll to position [508, 0]
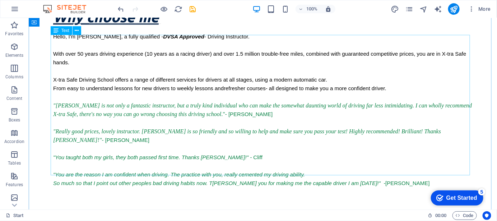
click at [77, 33] on icon at bounding box center [77, 31] width 4 height 8
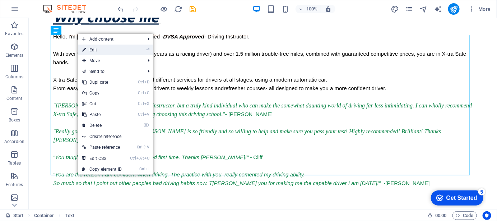
click at [101, 51] on link "⏎ Edit" at bounding box center [102, 50] width 48 height 11
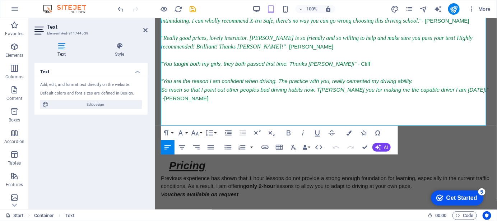
scroll to position [528, 0]
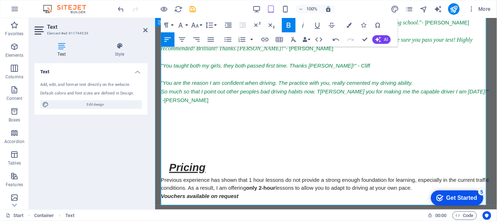
drag, startPoint x: 198, startPoint y: 142, endPoint x: 157, endPoint y: 143, distance: 40.6
click at [195, 26] on icon "button" at bounding box center [195, 25] width 9 height 9
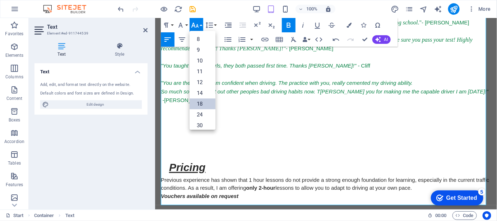
click at [203, 100] on link "18" at bounding box center [203, 103] width 26 height 11
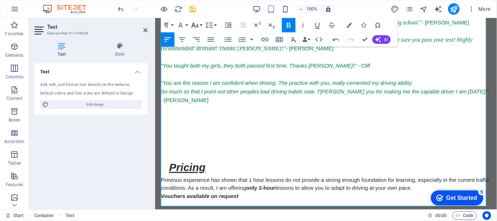
click at [201, 25] on button "Font Size" at bounding box center [197, 25] width 14 height 14
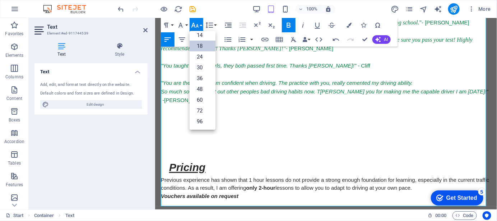
scroll to position [57, 0]
click at [200, 70] on link "30" at bounding box center [203, 67] width 26 height 11
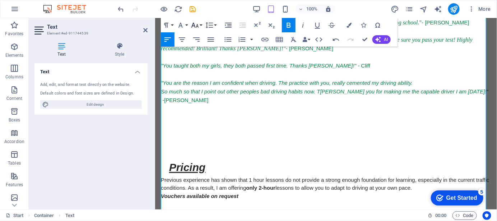
click at [200, 26] on button "Font Size" at bounding box center [197, 25] width 14 height 14
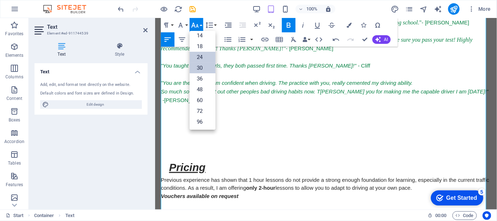
click at [201, 56] on link "24" at bounding box center [203, 57] width 26 height 11
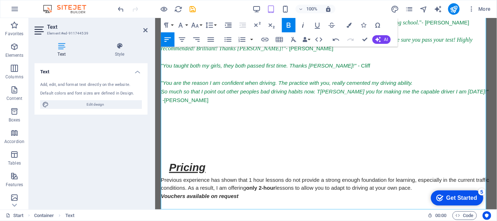
click at [304, 23] on icon "button" at bounding box center [303, 25] width 9 height 9
click at [318, 25] on icon "button" at bounding box center [317, 25] width 9 height 9
drag, startPoint x: 201, startPoint y: 181, endPoint x: 160, endPoint y: 163, distance: 44.7
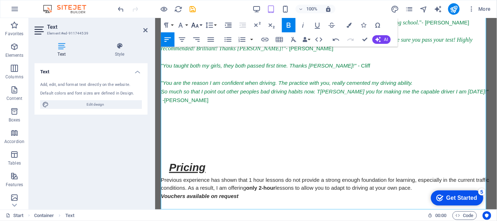
click at [199, 25] on icon "button" at bounding box center [195, 25] width 9 height 9
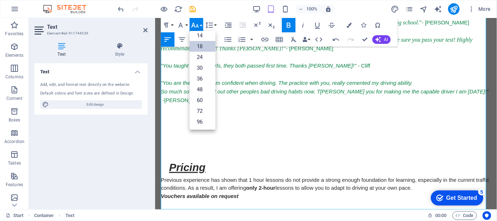
click at [205, 45] on link "18" at bounding box center [203, 46] width 26 height 11
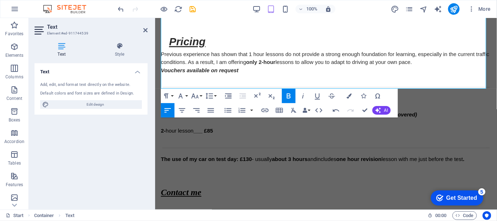
scroll to position [652, 0]
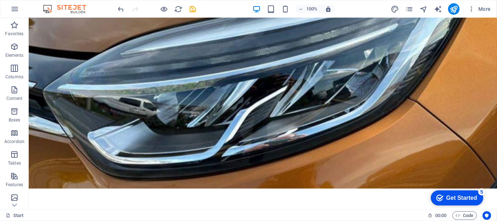
scroll to position [0, 0]
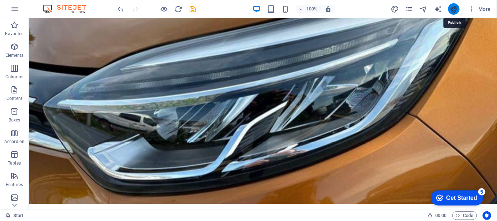
click at [453, 10] on icon "publish" at bounding box center [454, 9] width 8 height 8
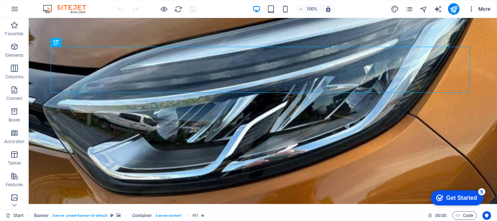
click at [486, 9] on span "More" at bounding box center [479, 8] width 23 height 7
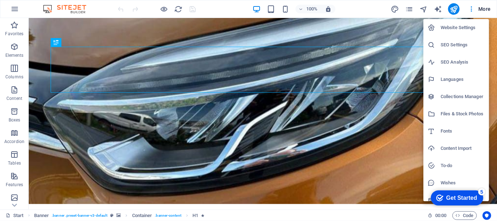
click at [466, 25] on h6 "Website Settings" at bounding box center [463, 27] width 44 height 9
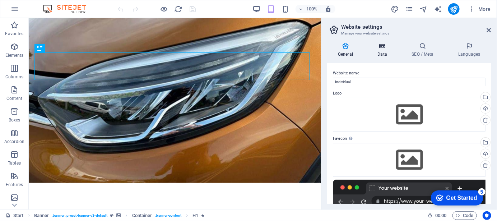
click at [384, 47] on icon at bounding box center [382, 45] width 31 height 7
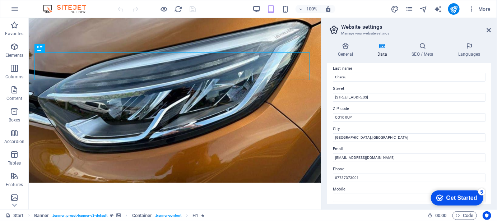
scroll to position [58, 0]
drag, startPoint x: 491, startPoint y: 134, endPoint x: 488, endPoint y: 118, distance: 16.4
click at [488, 118] on div "General Data SEO / Meta Languages Website name Individual Logo Drag files here,…" at bounding box center [409, 123] width 176 height 173
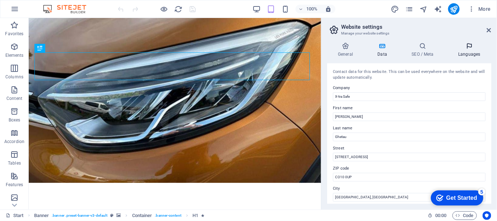
click at [470, 53] on h4 "Languages" at bounding box center [469, 49] width 44 height 15
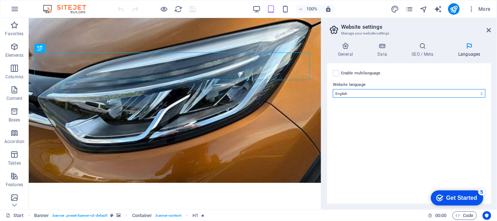
click at [465, 94] on select "Abkhazian Afar Afrikaans Akan Albanian Amharic Arabic Aragonese Armenian Assame…" at bounding box center [409, 93] width 153 height 9
click at [333, 89] on select "Abkhazian Afar Afrikaans Akan Albanian Amharic Arabic Aragonese Armenian Assame…" at bounding box center [409, 93] width 153 height 9
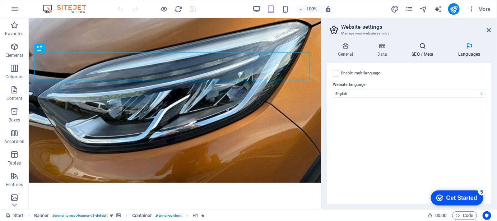
click at [423, 50] on h4 "SEO / Meta" at bounding box center [424, 49] width 47 height 15
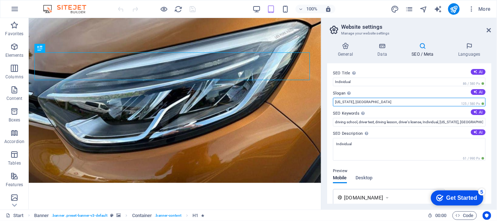
click at [369, 102] on input "New York, NY" at bounding box center [409, 102] width 153 height 9
type input "N"
type input "[GEOGRAPHIC_DATA], [GEOGRAPHIC_DATA]"
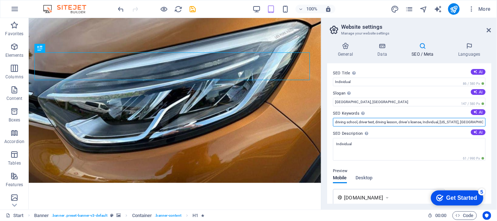
click at [421, 121] on input "driving school, driver test, driving lesson, driver's license, Individual, New …" at bounding box center [409, 122] width 153 height 9
click at [465, 121] on input "driving school, driver test, driving lesson, driver's licence, Individual, New …" at bounding box center [409, 122] width 153 height 9
drag, startPoint x: 465, startPoint y: 121, endPoint x: 442, endPoint y: 121, distance: 23.7
click at [442, 121] on input "driving school, driver test, driving lesson, driver's licence, Individual, New …" at bounding box center [409, 122] width 153 height 9
click at [375, 121] on input "driving school, driver test, driving lesson, driver's licence," at bounding box center [409, 122] width 153 height 9
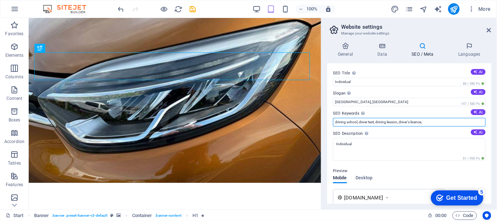
click at [374, 121] on input "driving school, driver test, driving lesson, driver's licence," at bounding box center [409, 122] width 153 height 9
click at [375, 122] on input "driving school, driver test, driving lesson, driver's licence," at bounding box center [409, 122] width 153 height 9
click at [455, 124] on input "driving school, driving instructor, driving lesson, driver's licence," at bounding box center [409, 122] width 153 height 9
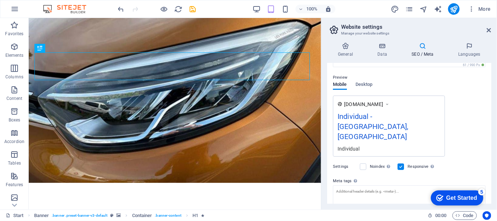
scroll to position [85, 0]
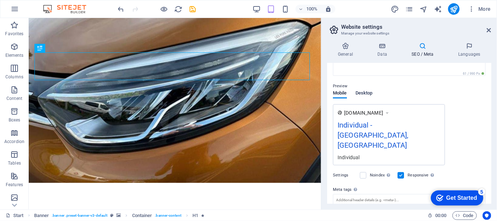
type input "driving school, driving instructor, driving lesson, driver's licence,"
click at [365, 93] on span "Desktop" at bounding box center [363, 94] width 17 height 10
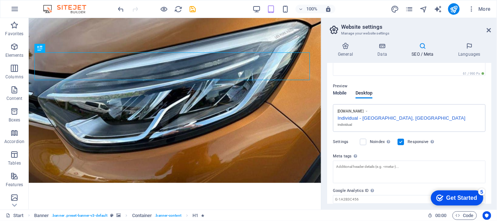
click at [343, 93] on span "Mobile" at bounding box center [340, 94] width 14 height 10
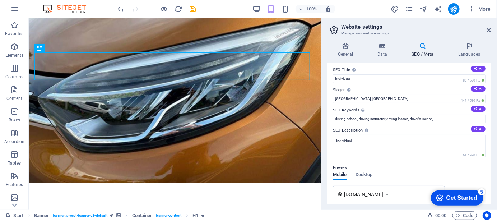
scroll to position [0, 0]
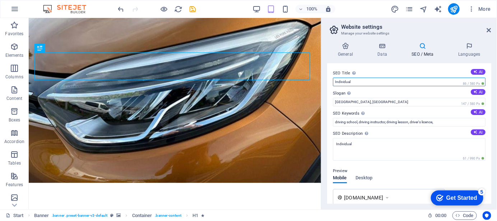
click at [362, 80] on input "Individual" at bounding box center [409, 82] width 153 height 9
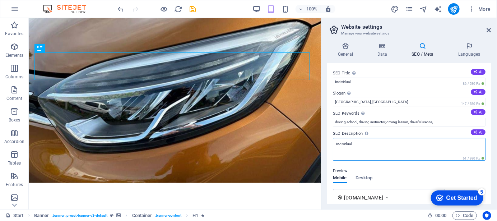
click at [375, 144] on textarea "Individual" at bounding box center [409, 149] width 153 height 23
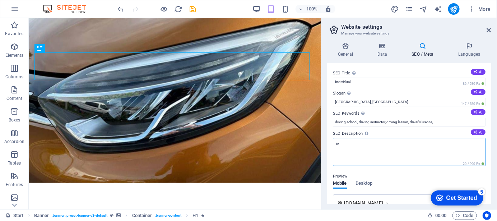
type textarea "I"
type textarea "Independent"
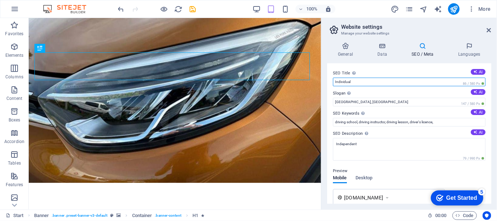
click at [363, 83] on input "Individual" at bounding box center [409, 82] width 153 height 9
click at [402, 165] on div "Preview Mobile Desktop www.example.com Independent - Sudbury, Suffolk Independe…" at bounding box center [409, 205] width 153 height 89
drag, startPoint x: 360, startPoint y: 80, endPoint x: 330, endPoint y: 81, distance: 29.8
click at [330, 81] on div "SEO Title The title of your website - make it something that stands out in sear…" at bounding box center [409, 133] width 164 height 140
type input "Driving School"
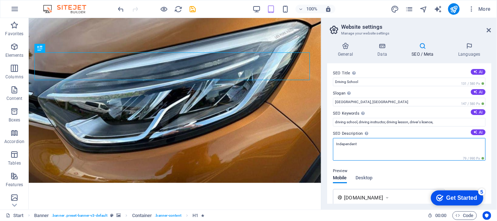
click at [373, 145] on textarea "Independent" at bounding box center [409, 149] width 153 height 23
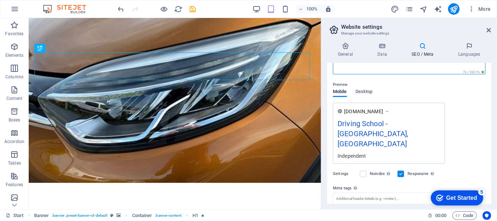
scroll to position [96, 0]
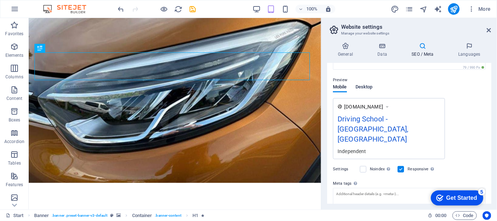
click at [367, 85] on span "Desktop" at bounding box center [363, 88] width 17 height 10
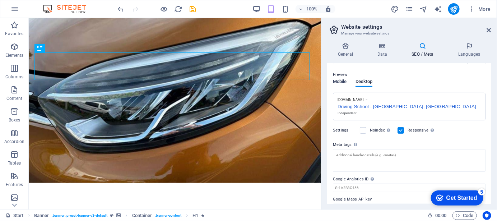
click at [341, 80] on span "Mobile" at bounding box center [340, 82] width 14 height 10
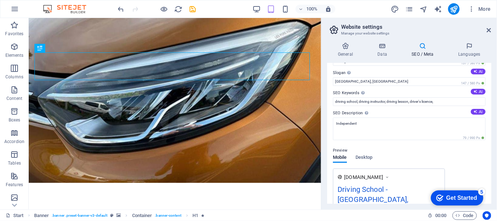
scroll to position [0, 0]
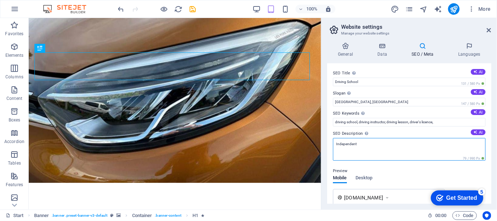
click at [349, 154] on textarea "Independent" at bounding box center [409, 149] width 153 height 23
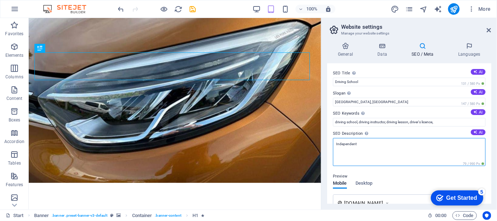
drag, startPoint x: 361, startPoint y: 142, endPoint x: 335, endPoint y: 143, distance: 26.2
click at [335, 143] on textarea "Independent" at bounding box center [409, 152] width 153 height 28
type textarea "Automatic"
click at [361, 153] on textarea "Automatic" at bounding box center [409, 152] width 153 height 28
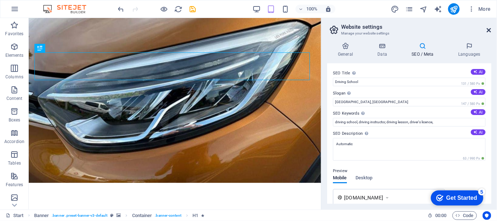
click at [488, 29] on icon at bounding box center [489, 30] width 4 height 6
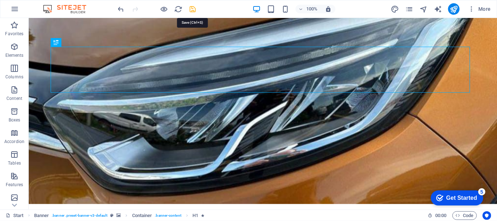
click at [194, 10] on icon "save" at bounding box center [193, 9] width 8 height 8
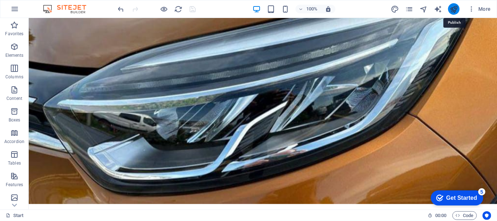
click at [455, 10] on icon "publish" at bounding box center [454, 9] width 8 height 8
